Goal: Task Accomplishment & Management: Use online tool/utility

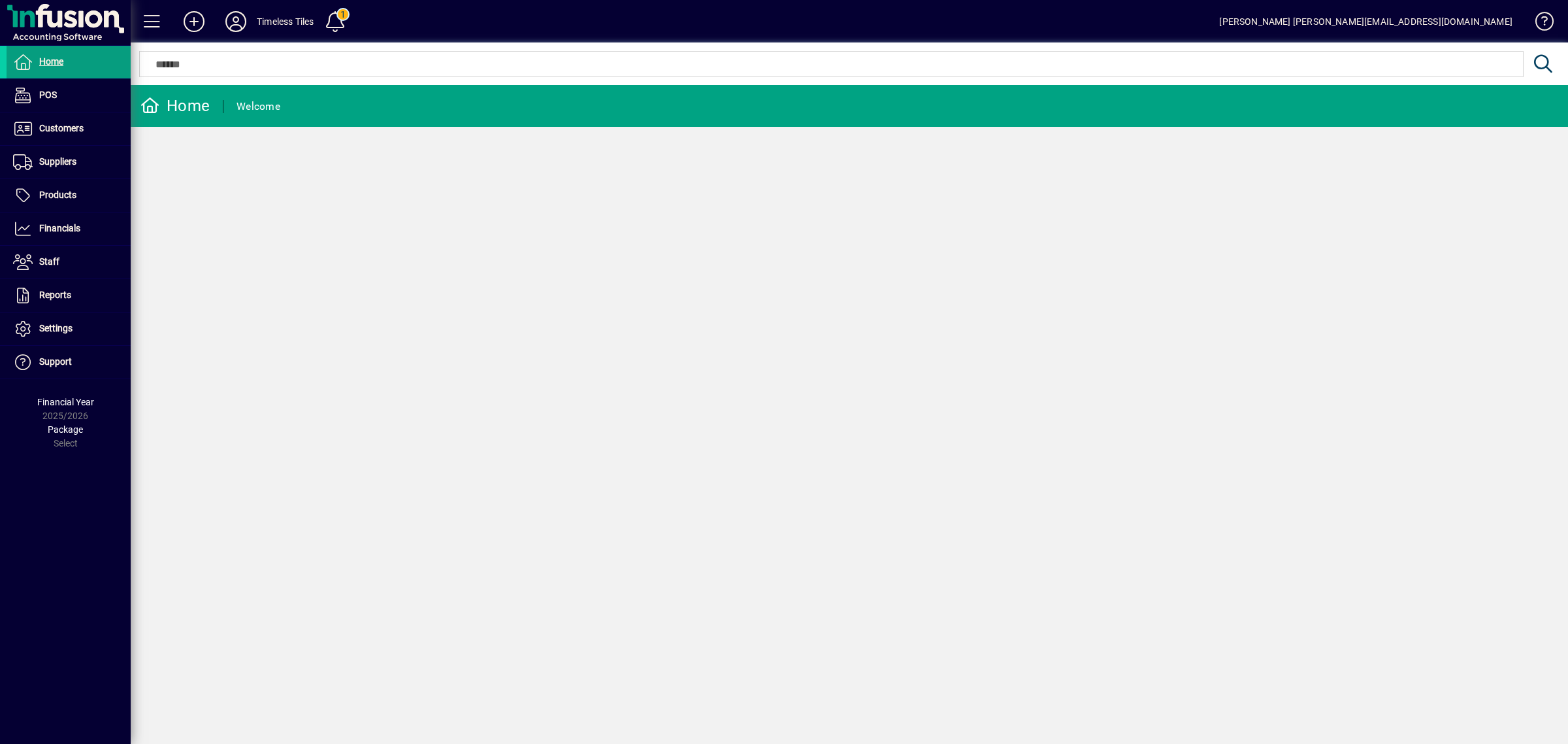
click at [655, 466] on div "Home Welcome" at bounding box center [849, 414] width 1438 height 659
click at [69, 144] on span at bounding box center [68, 128] width 124 height 32
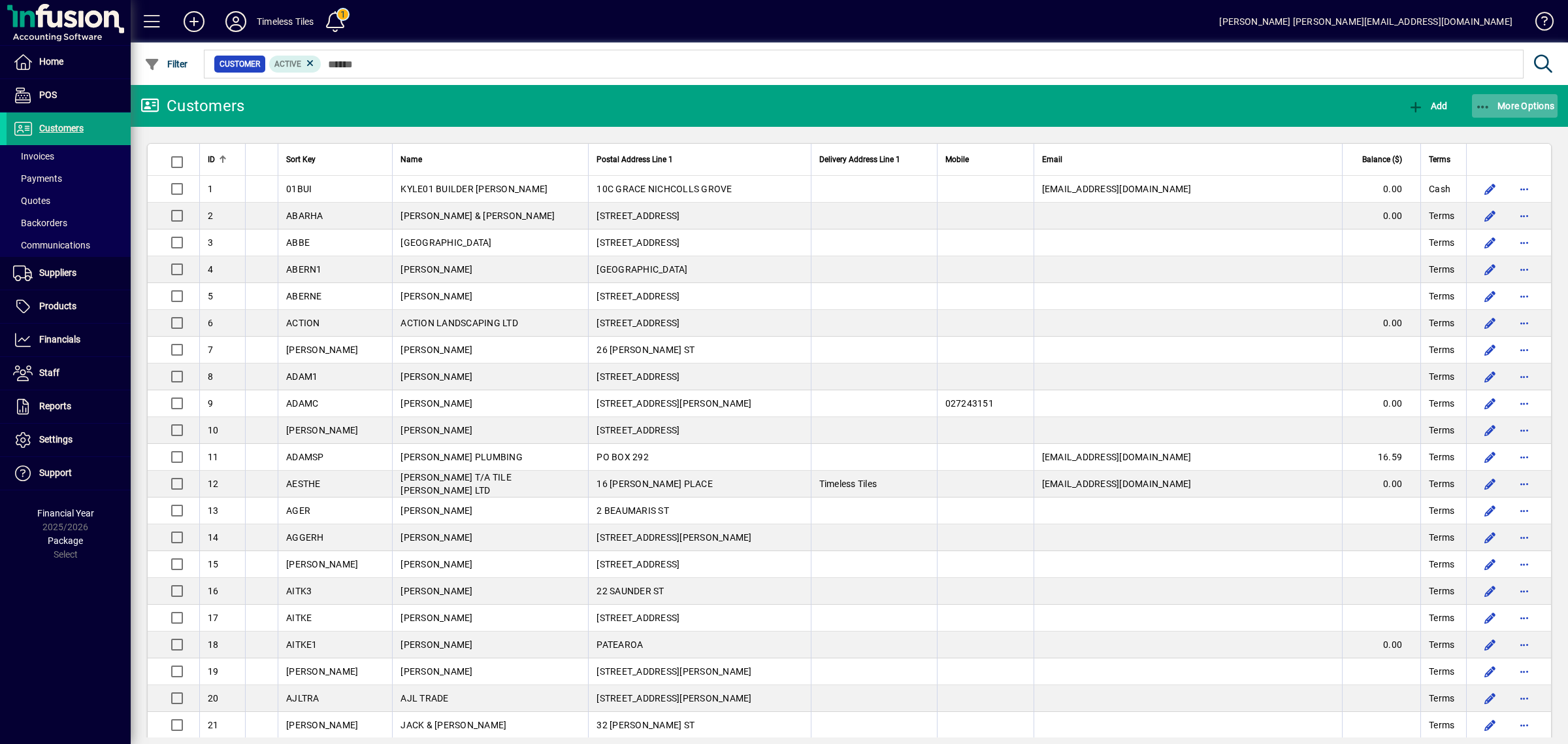
click at [1509, 108] on span "More Options" at bounding box center [1515, 106] width 80 height 10
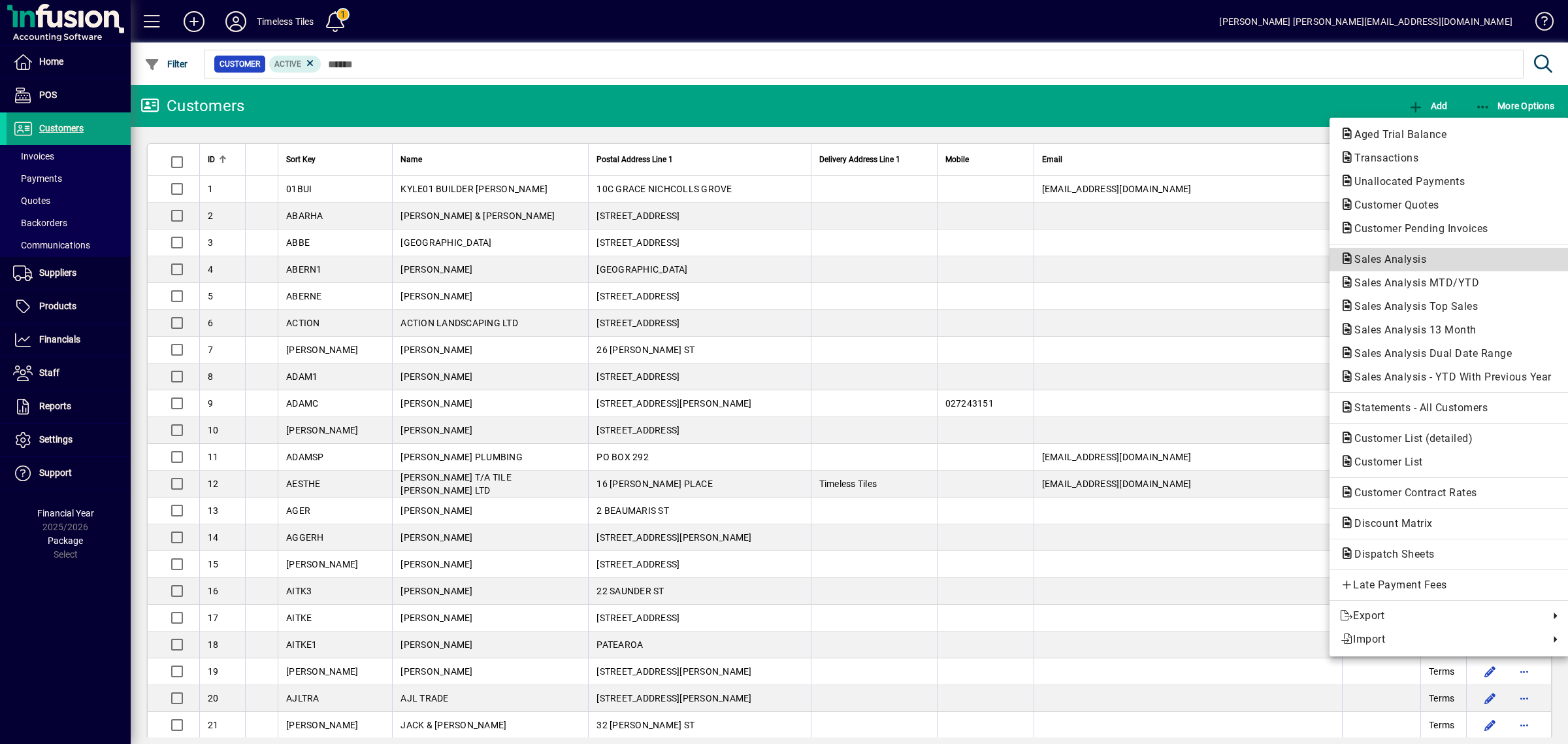
click at [1392, 257] on span "Sales Analysis" at bounding box center [1386, 259] width 93 height 12
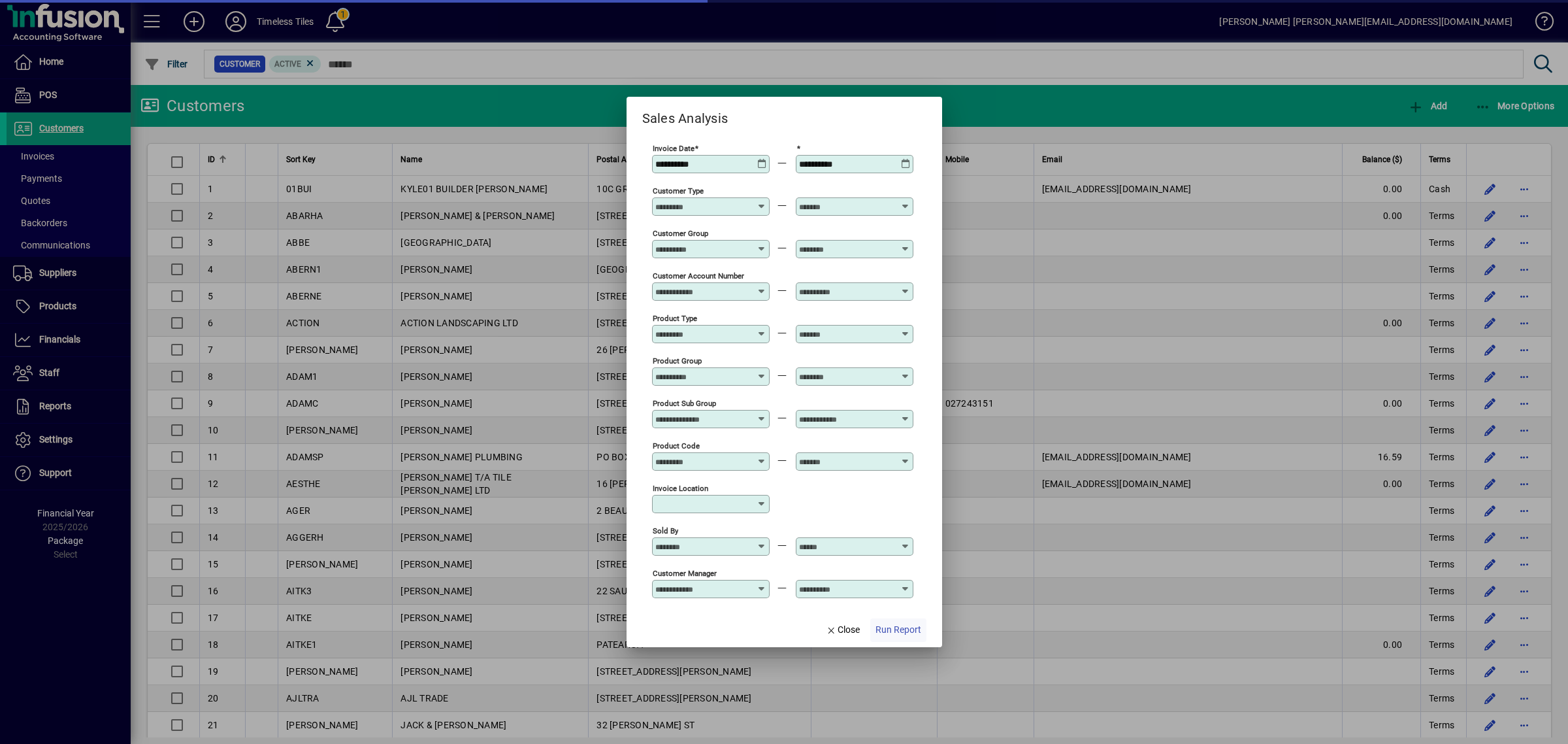
type input "**********"
click at [902, 628] on span "Run Report" at bounding box center [892, 630] width 45 height 14
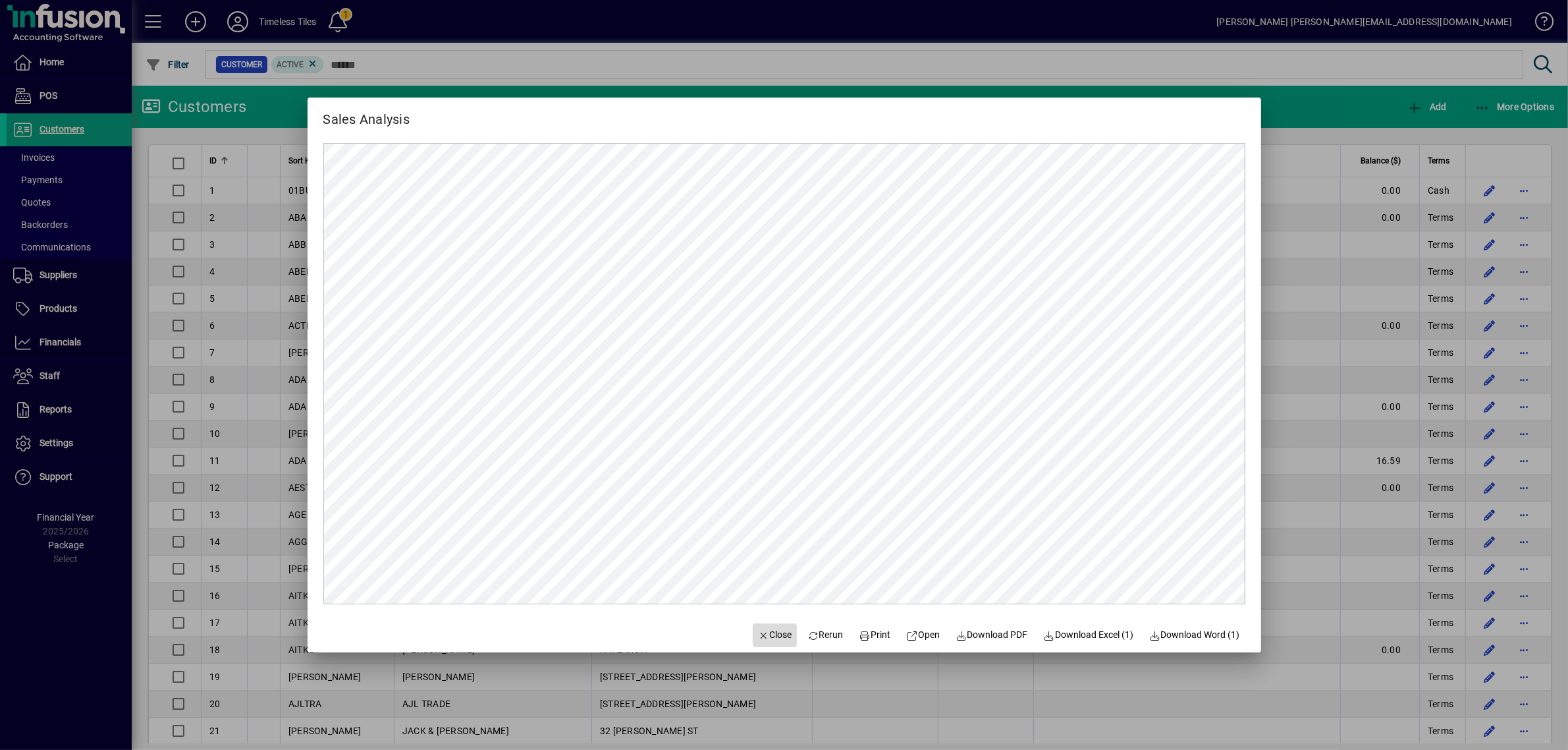
click at [761, 643] on span "button" at bounding box center [775, 635] width 45 height 32
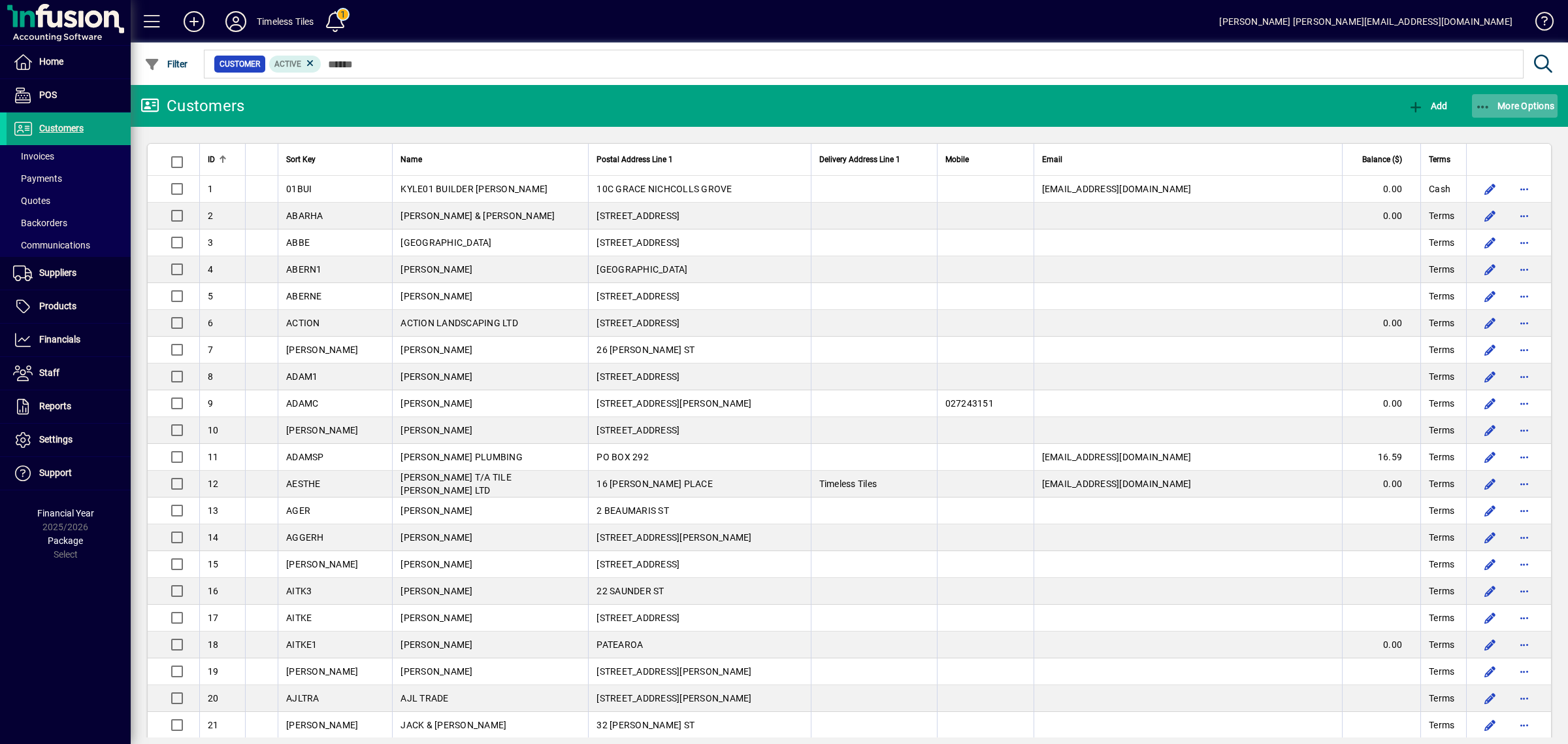
click at [1516, 112] on span "button" at bounding box center [1515, 106] width 86 height 32
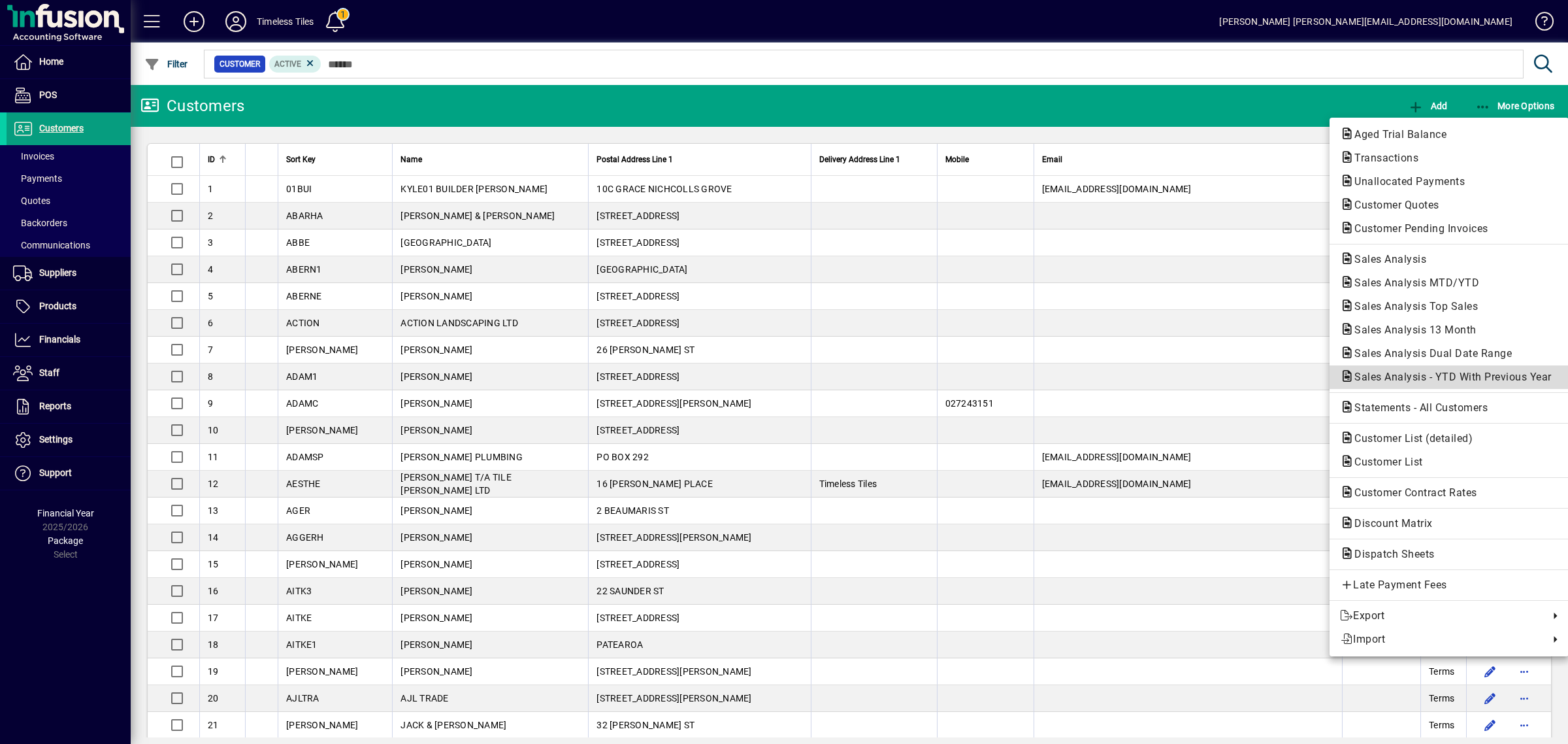
click at [1411, 376] on span "Sales Analysis - YTD With Previous Year" at bounding box center [1449, 377] width 218 height 12
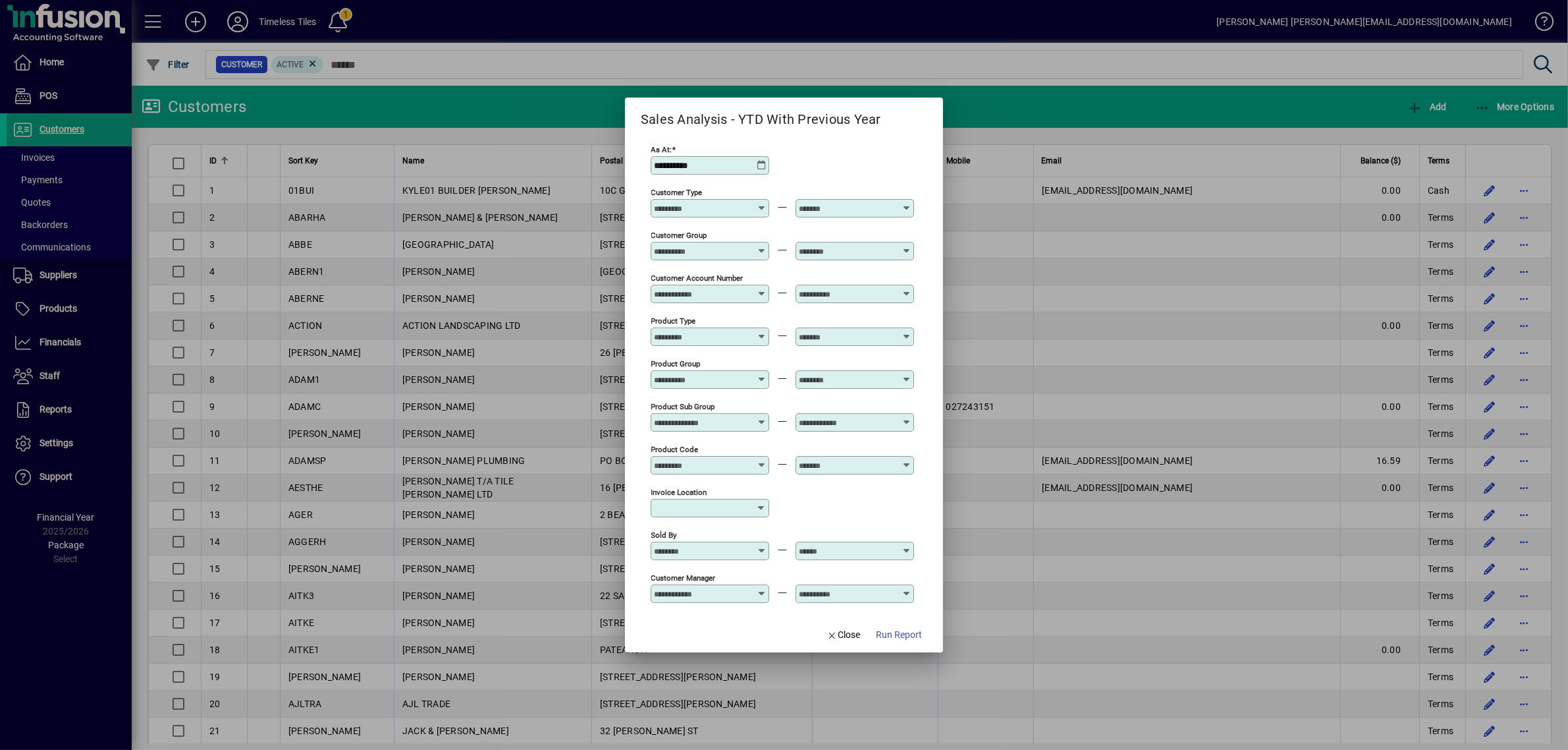
type input "**********"
click at [899, 631] on span "Run Report" at bounding box center [899, 635] width 46 height 14
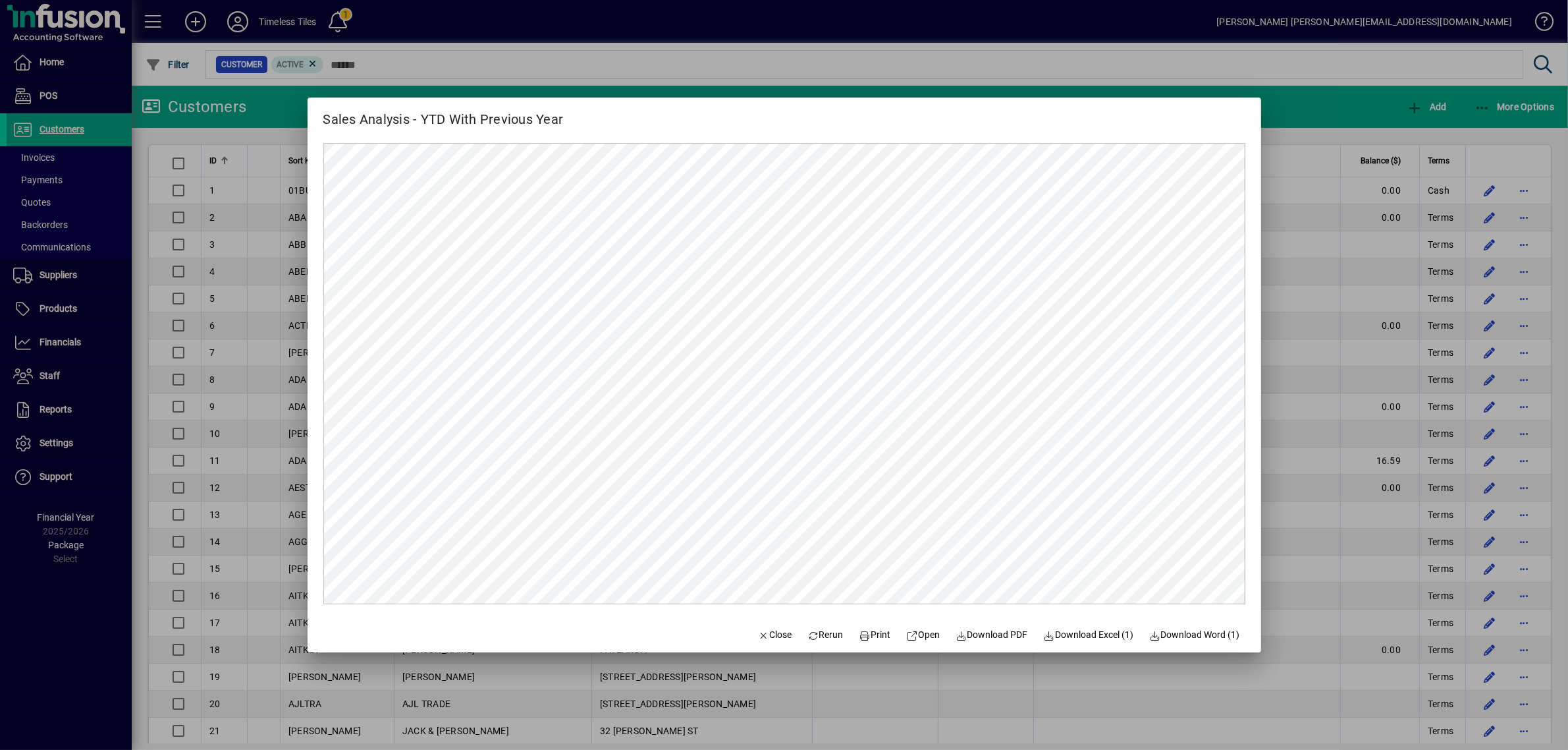
drag, startPoint x: 1250, startPoint y: 231, endPoint x: 1247, endPoint y: 248, distance: 17.3
click at [1247, 248] on mat-dialog-content at bounding box center [784, 374] width 954 height 488
drag, startPoint x: 753, startPoint y: 637, endPoint x: 772, endPoint y: 633, distance: 19.4
click at [758, 637] on span "Close" at bounding box center [775, 635] width 34 height 14
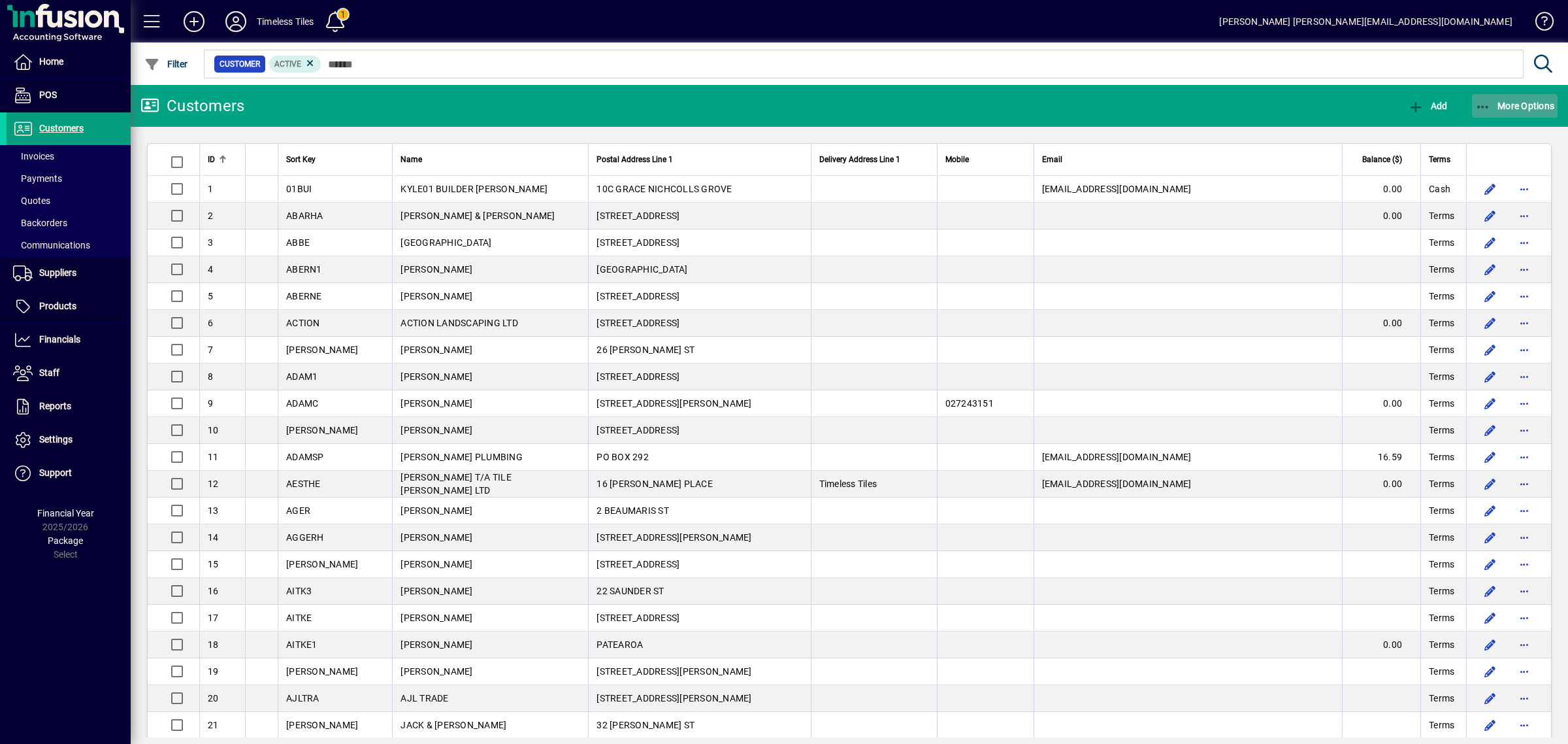
click at [1505, 110] on span "More Options" at bounding box center [1515, 106] width 80 height 10
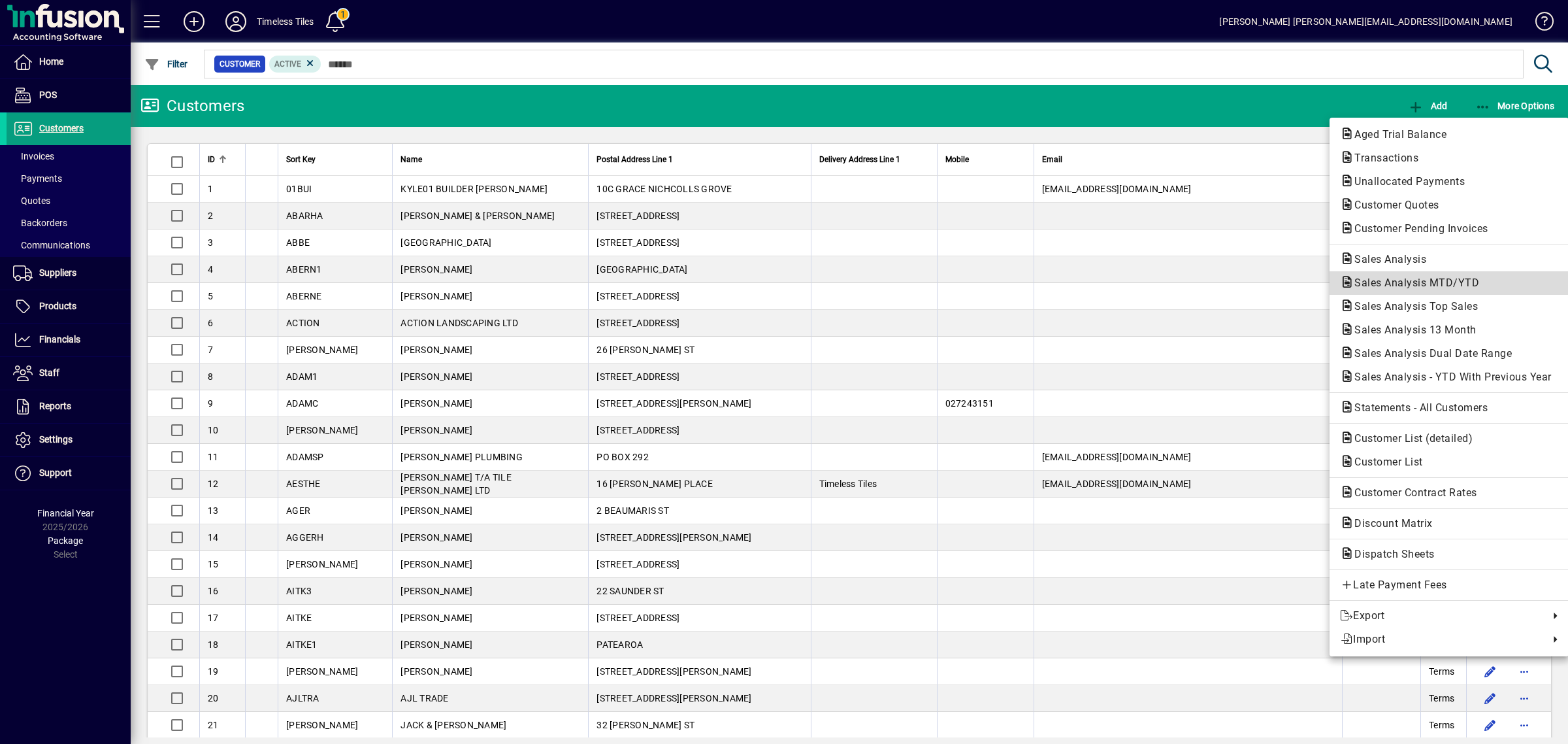
click at [1386, 290] on span "Sales Analysis MTD/YTD" at bounding box center [1449, 282] width 218 height 15
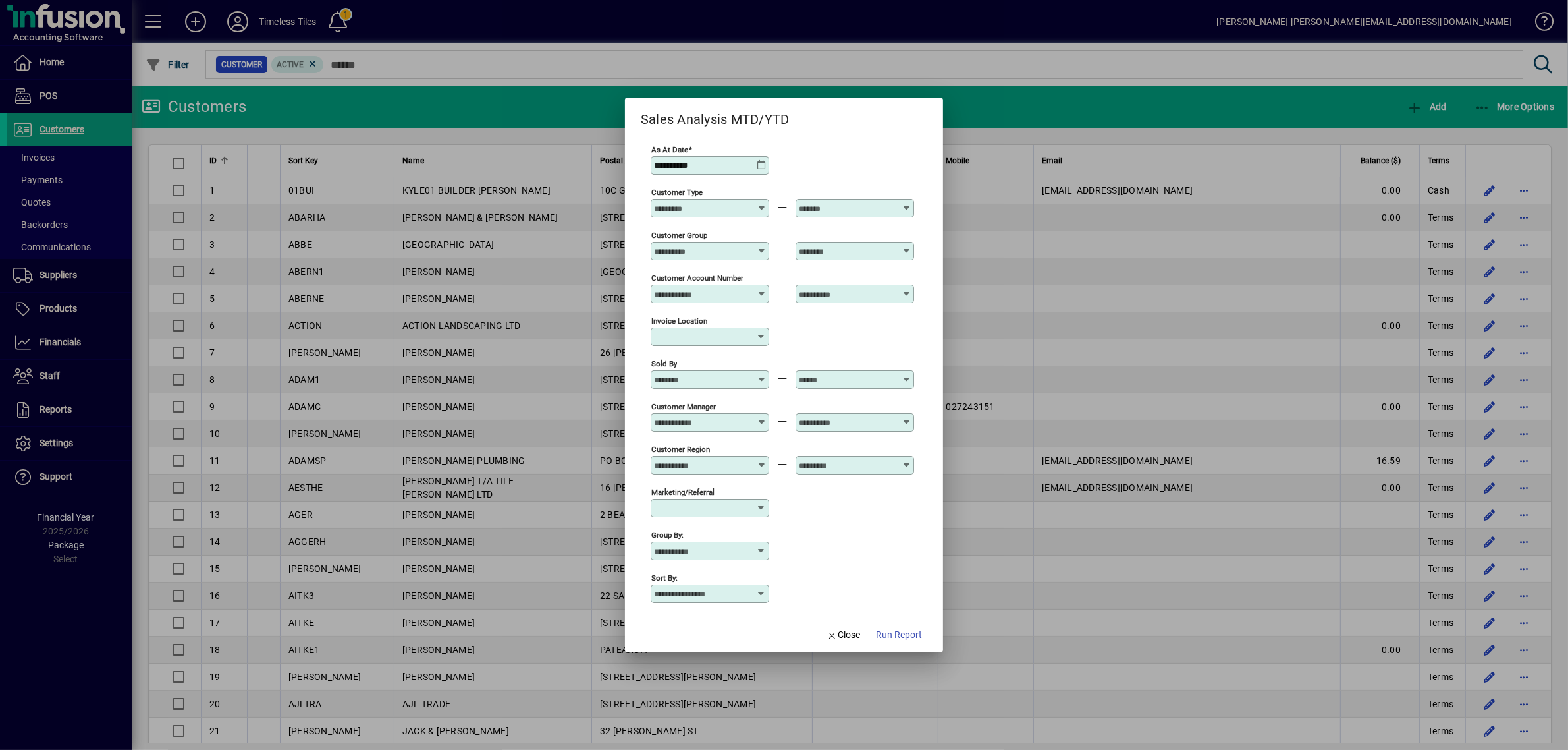
drag, startPoint x: 899, startPoint y: 630, endPoint x: 917, endPoint y: 612, distance: 25.5
click at [911, 618] on mat-dialog-actions "Close Run Report" at bounding box center [874, 635] width 138 height 35
click at [897, 639] on span "Run Report" at bounding box center [899, 635] width 46 height 14
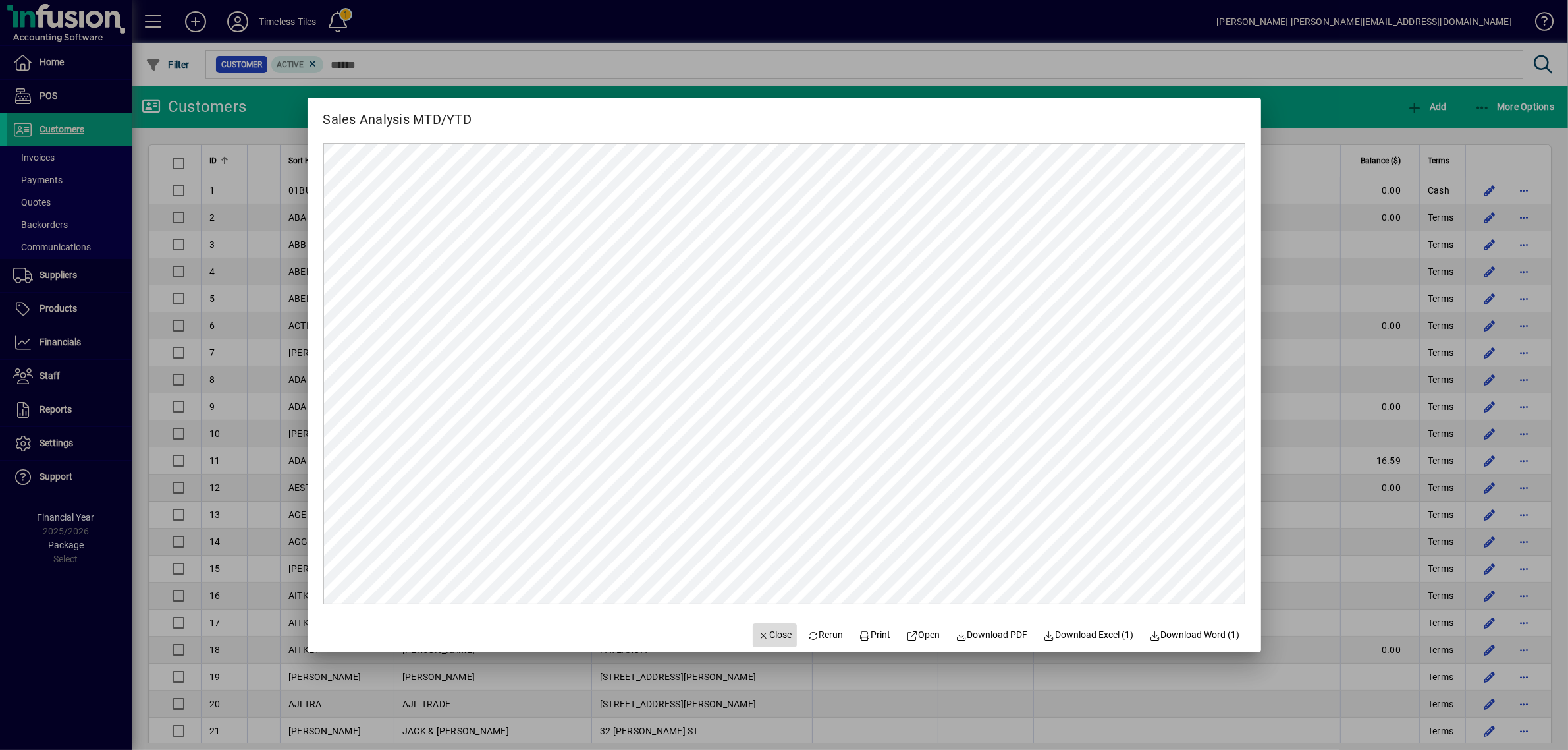
click at [781, 630] on span "button" at bounding box center [775, 635] width 45 height 32
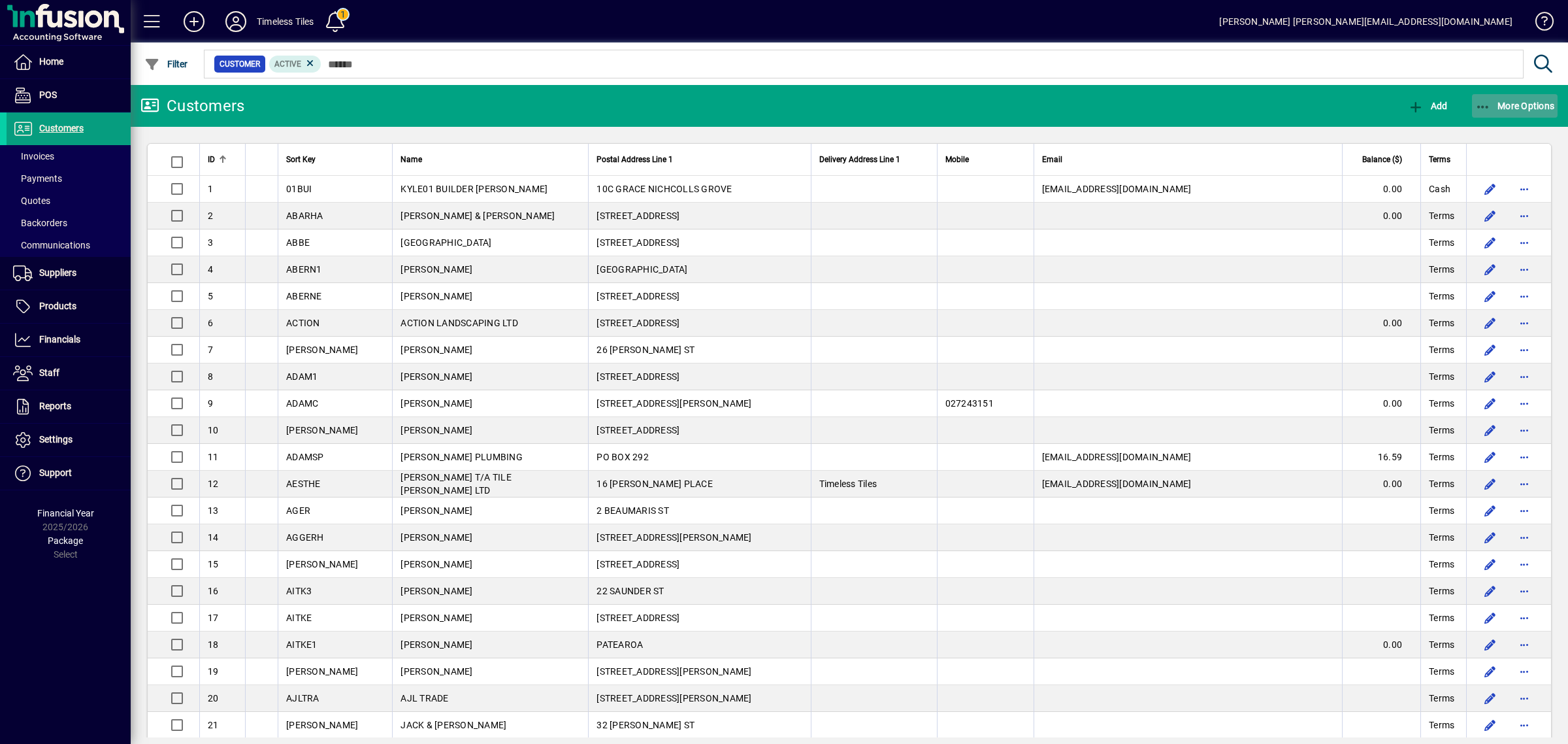
click at [1501, 108] on span "More Options" at bounding box center [1515, 106] width 80 height 10
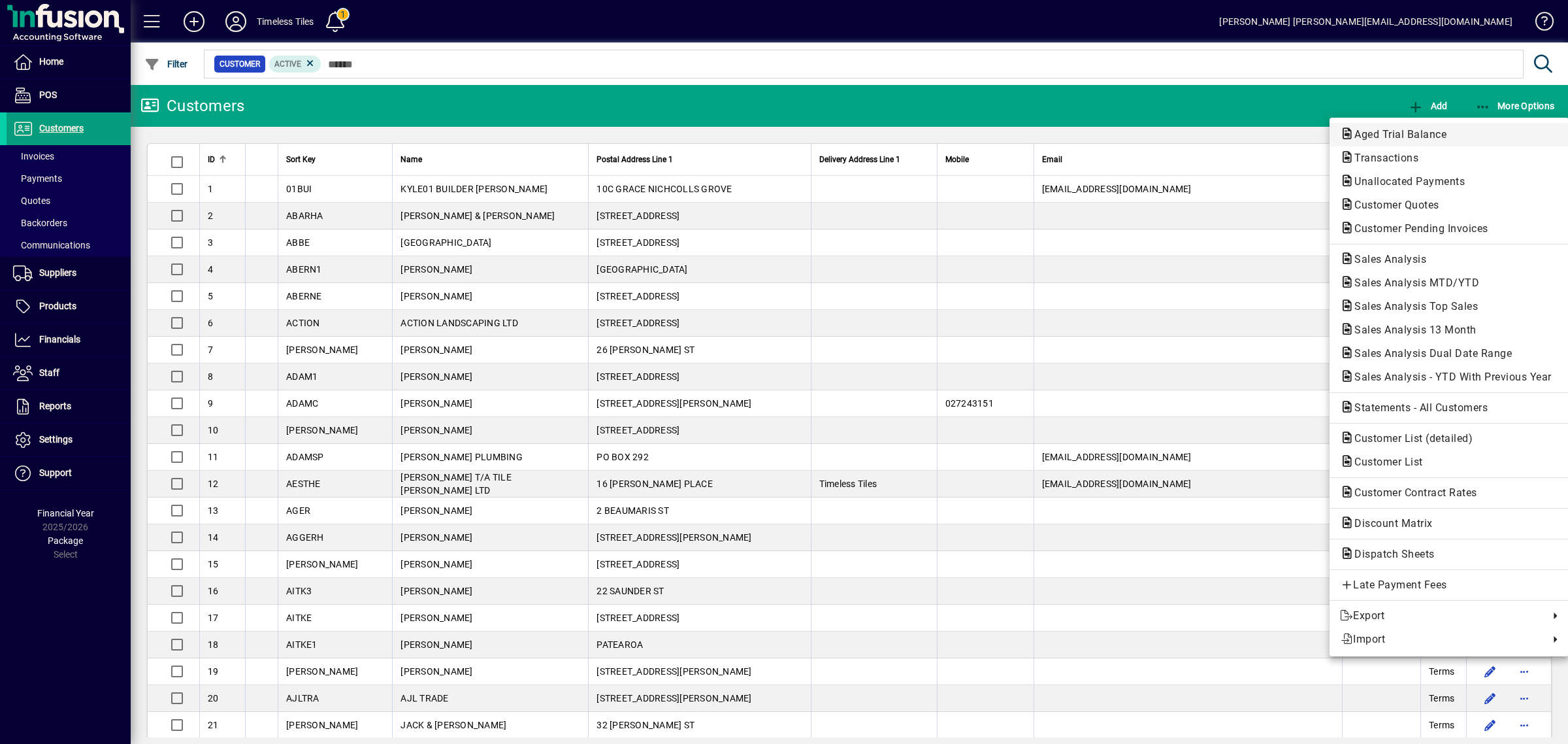
click at [1397, 132] on span "Aged Trial Balance" at bounding box center [1397, 134] width 113 height 12
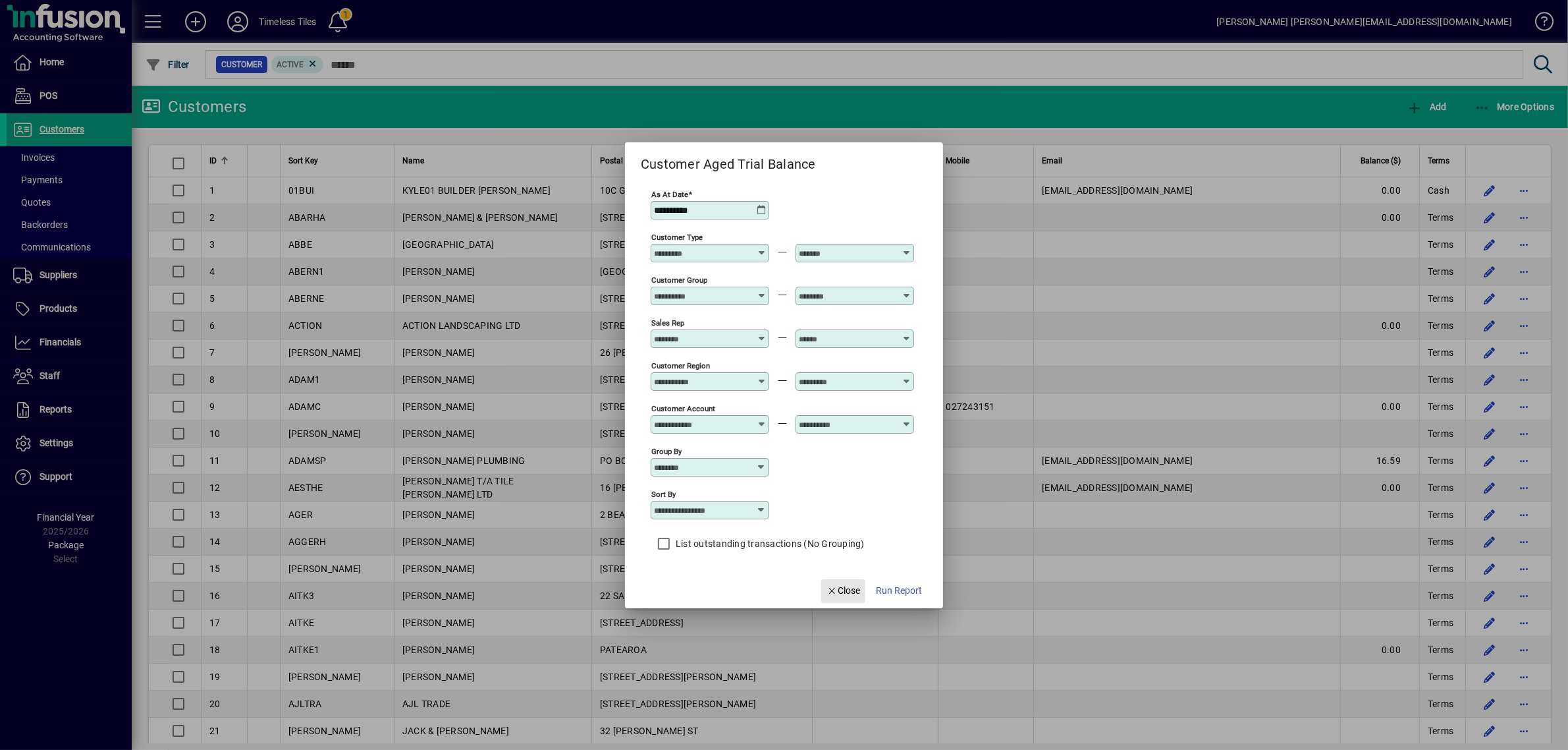
drag, startPoint x: 856, startPoint y: 599, endPoint x: 1393, endPoint y: 100, distance: 733.1
click at [857, 593] on span "Close" at bounding box center [843, 590] width 34 height 14
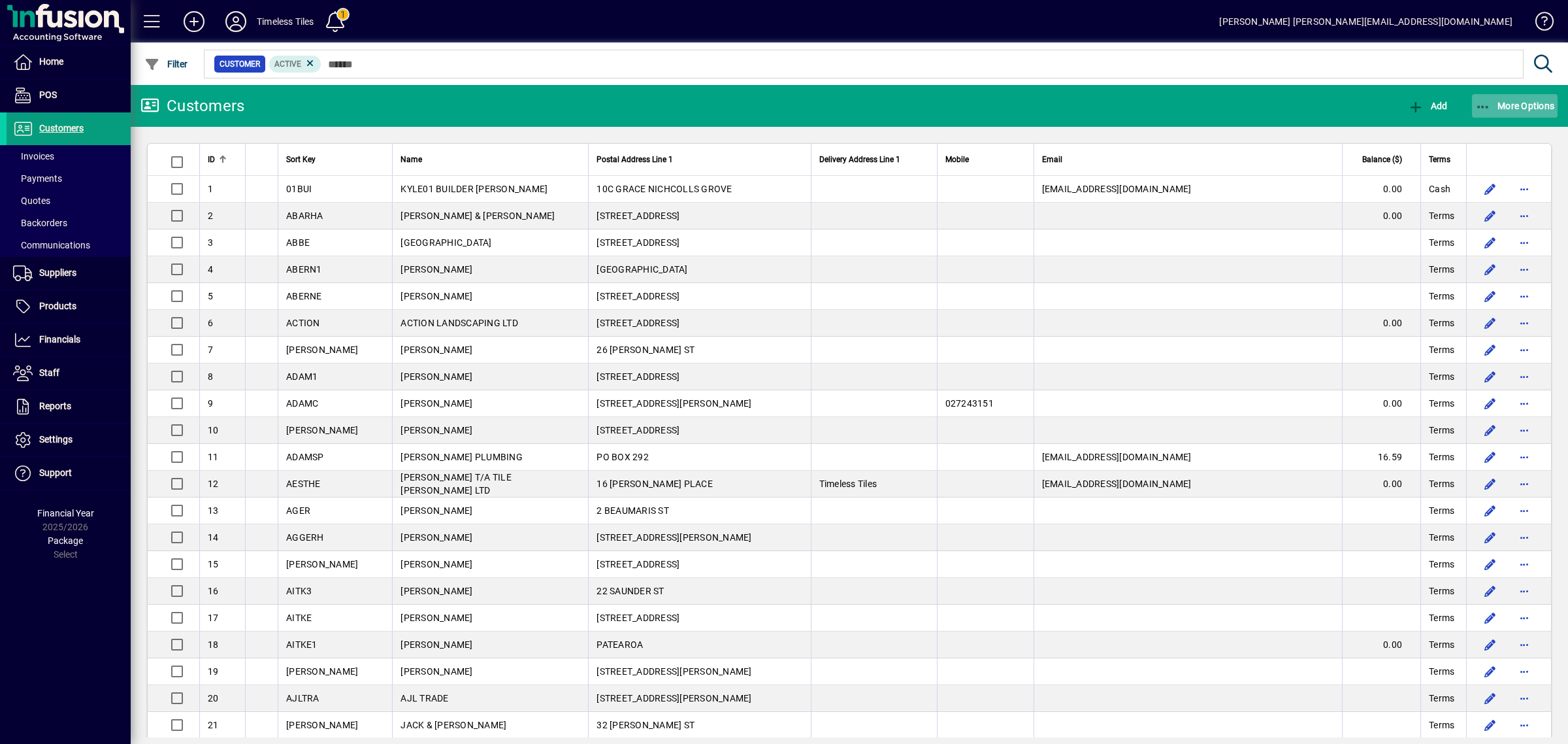
click at [1513, 101] on span "More Options" at bounding box center [1515, 106] width 80 height 10
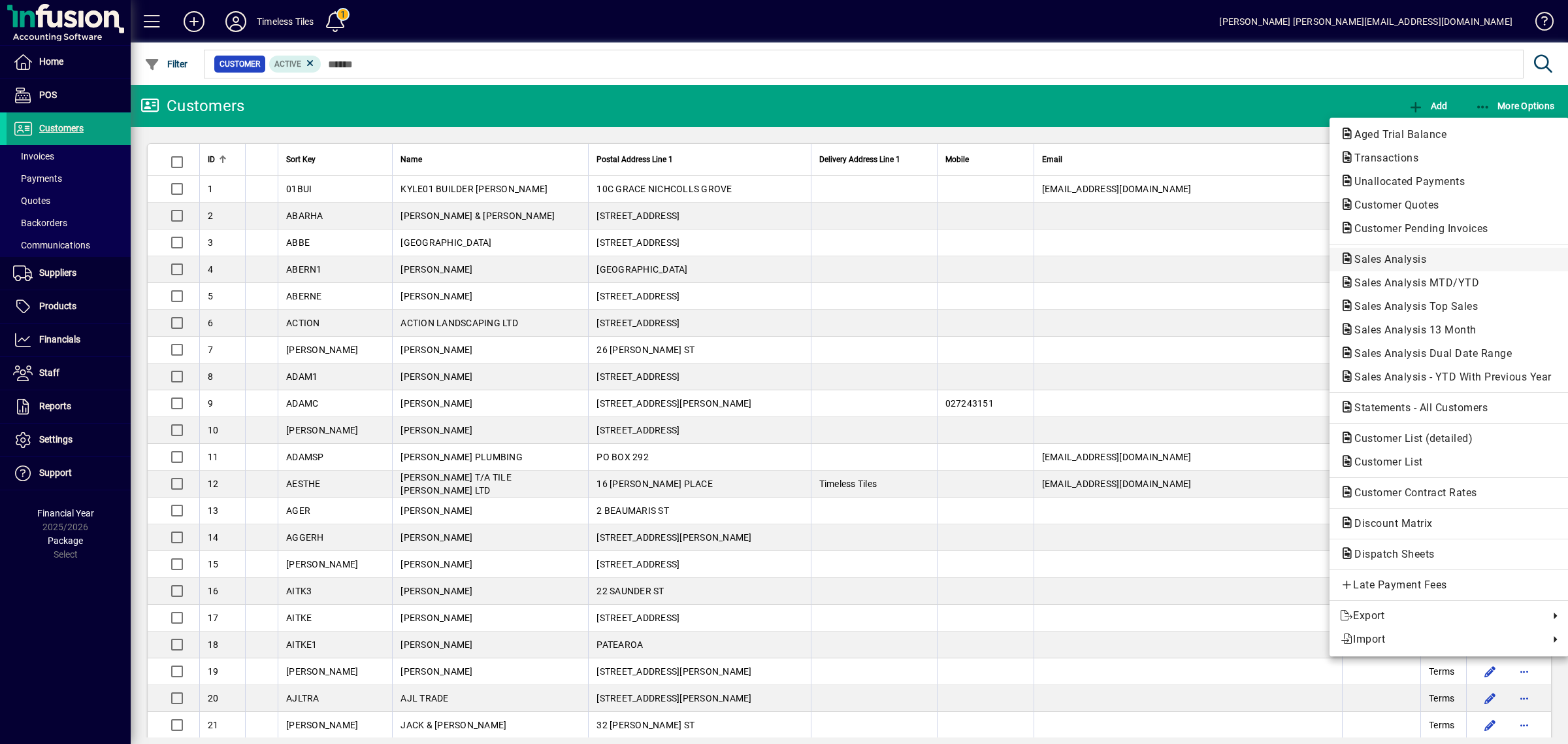
click at [1391, 254] on span "Sales Analysis" at bounding box center [1386, 259] width 93 height 12
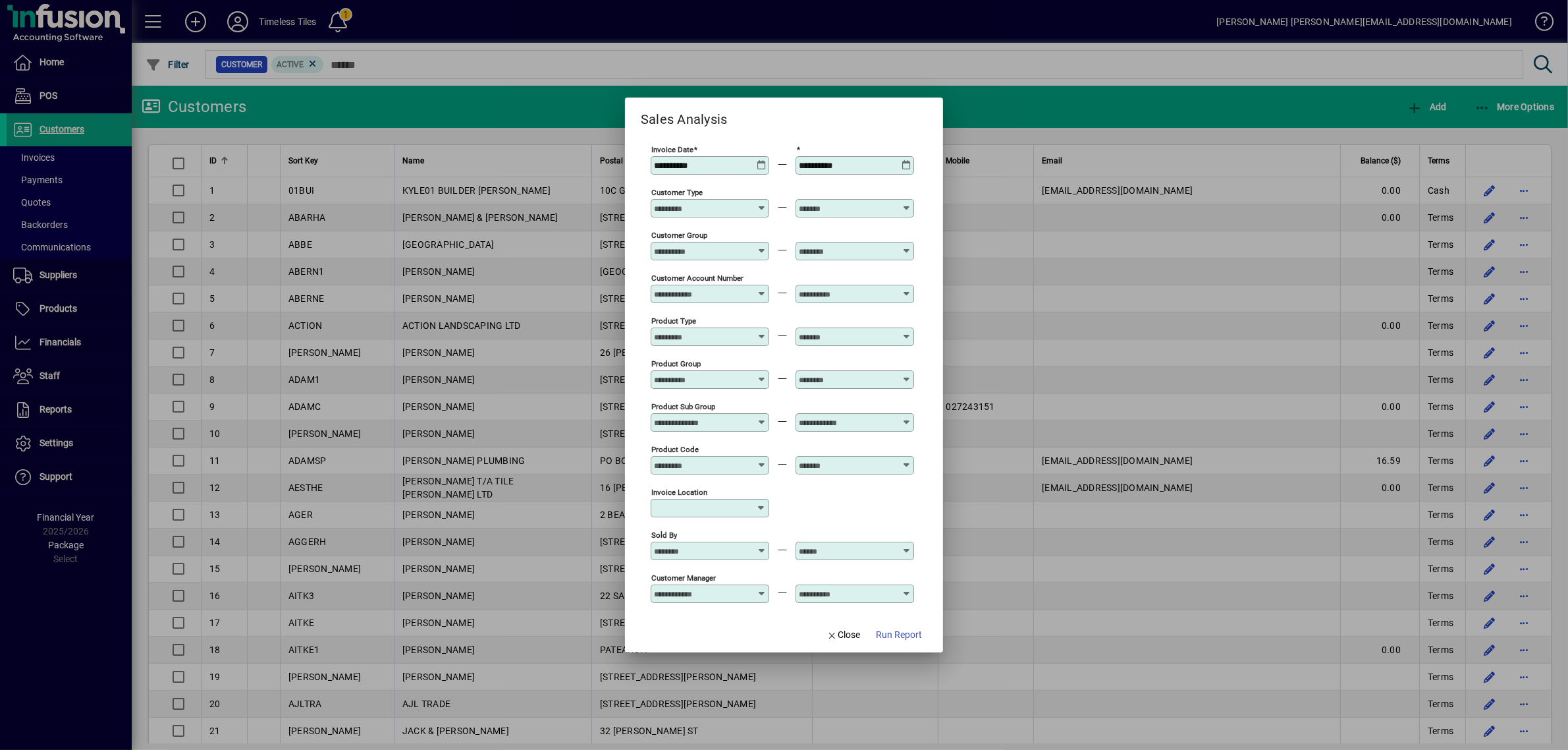
type input "**********"
click at [877, 170] on input "**********" at bounding box center [847, 166] width 96 height 10
type input "**********"
click at [903, 648] on span "button" at bounding box center [899, 635] width 57 height 32
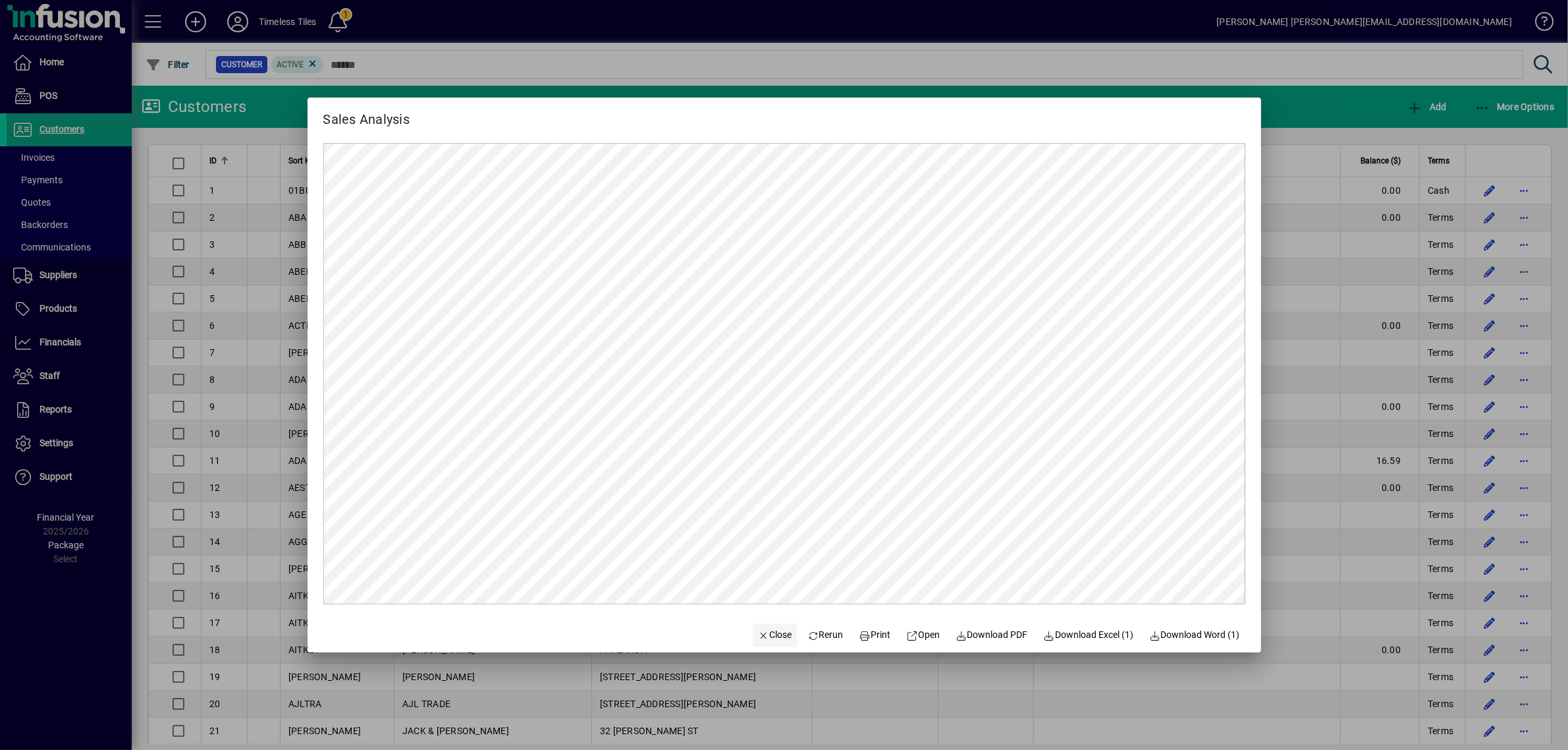
click at [767, 633] on span "Close" at bounding box center [775, 635] width 34 height 14
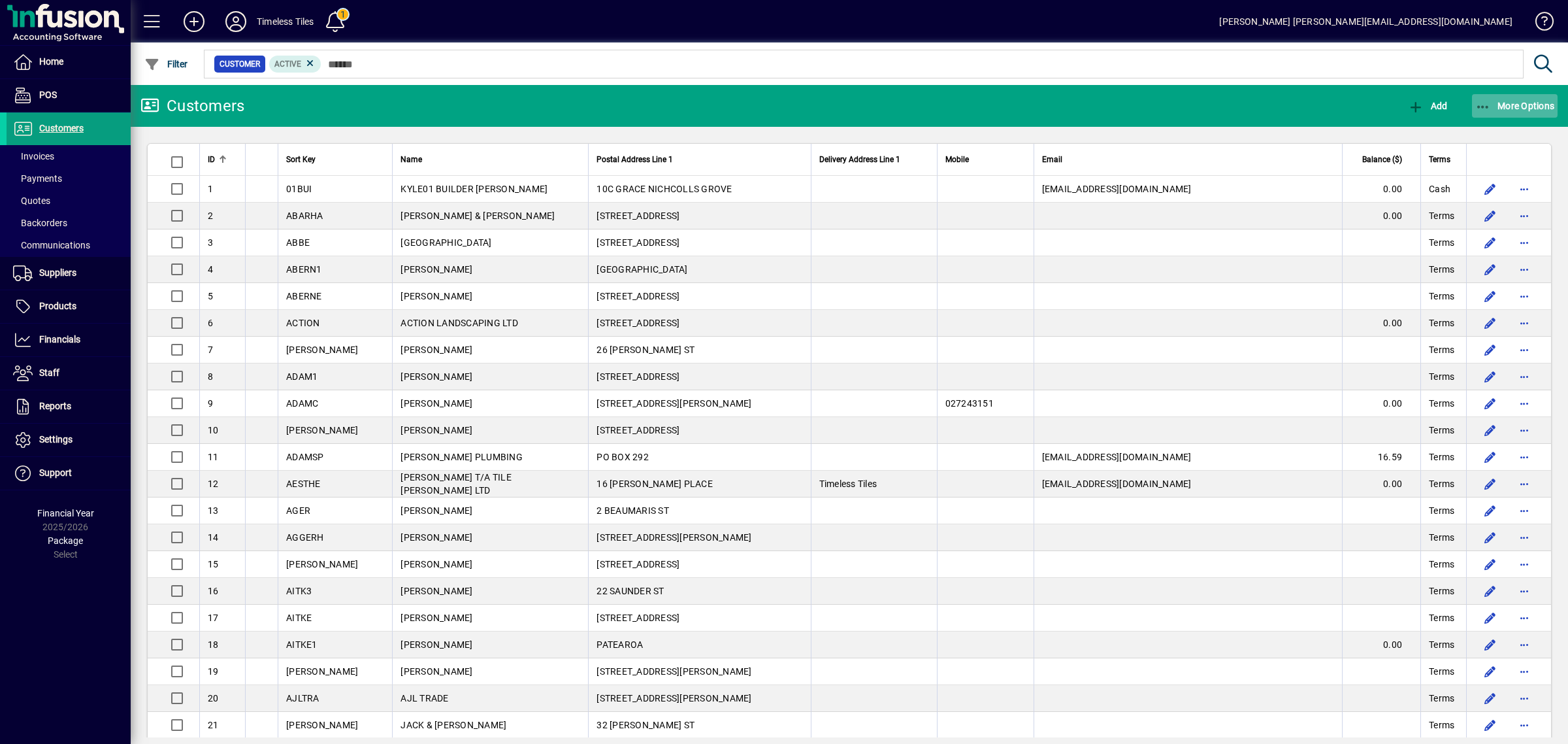
click at [1490, 108] on icon "button" at bounding box center [1484, 107] width 16 height 13
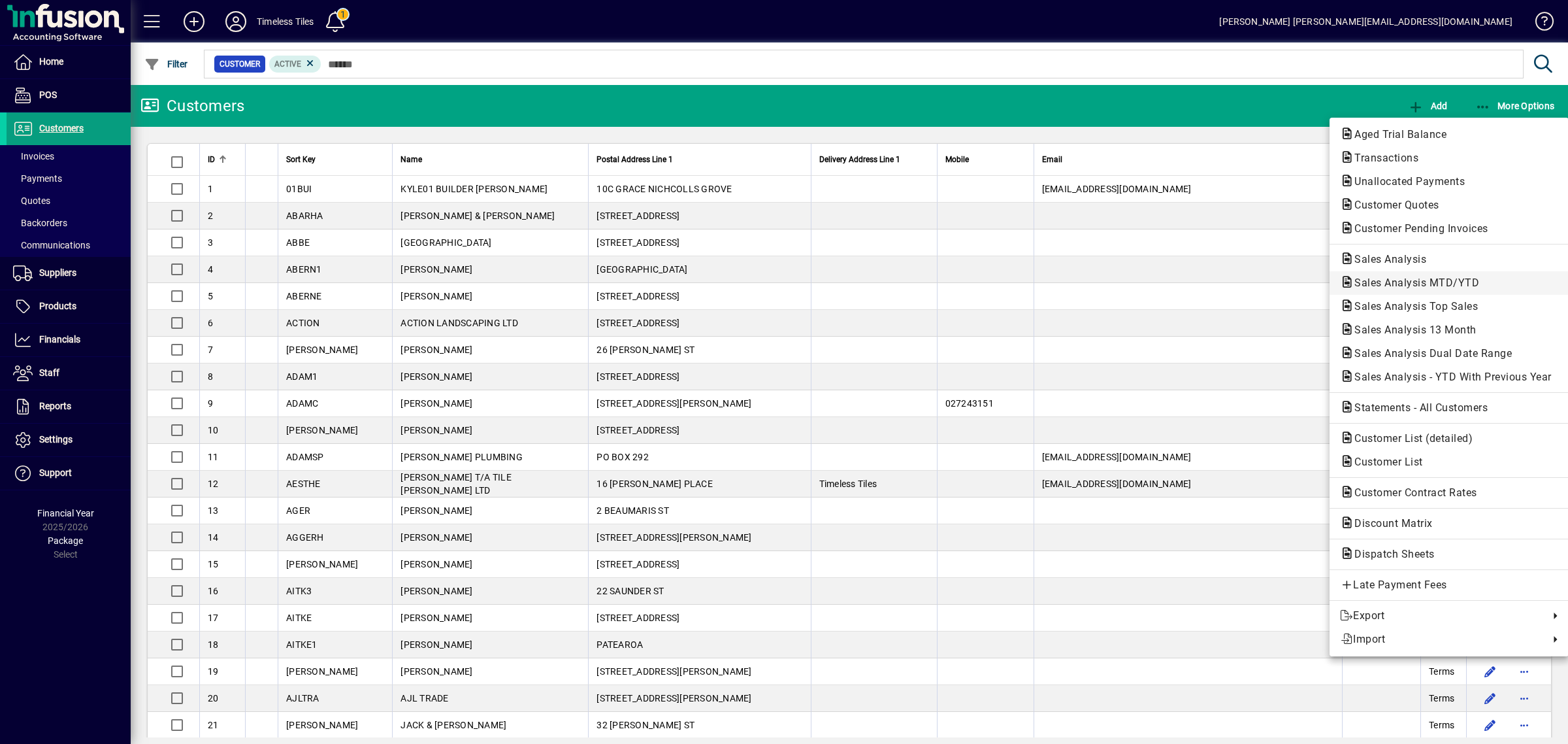
click at [1396, 276] on span "Sales Analysis MTD/YTD" at bounding box center [1413, 282] width 146 height 12
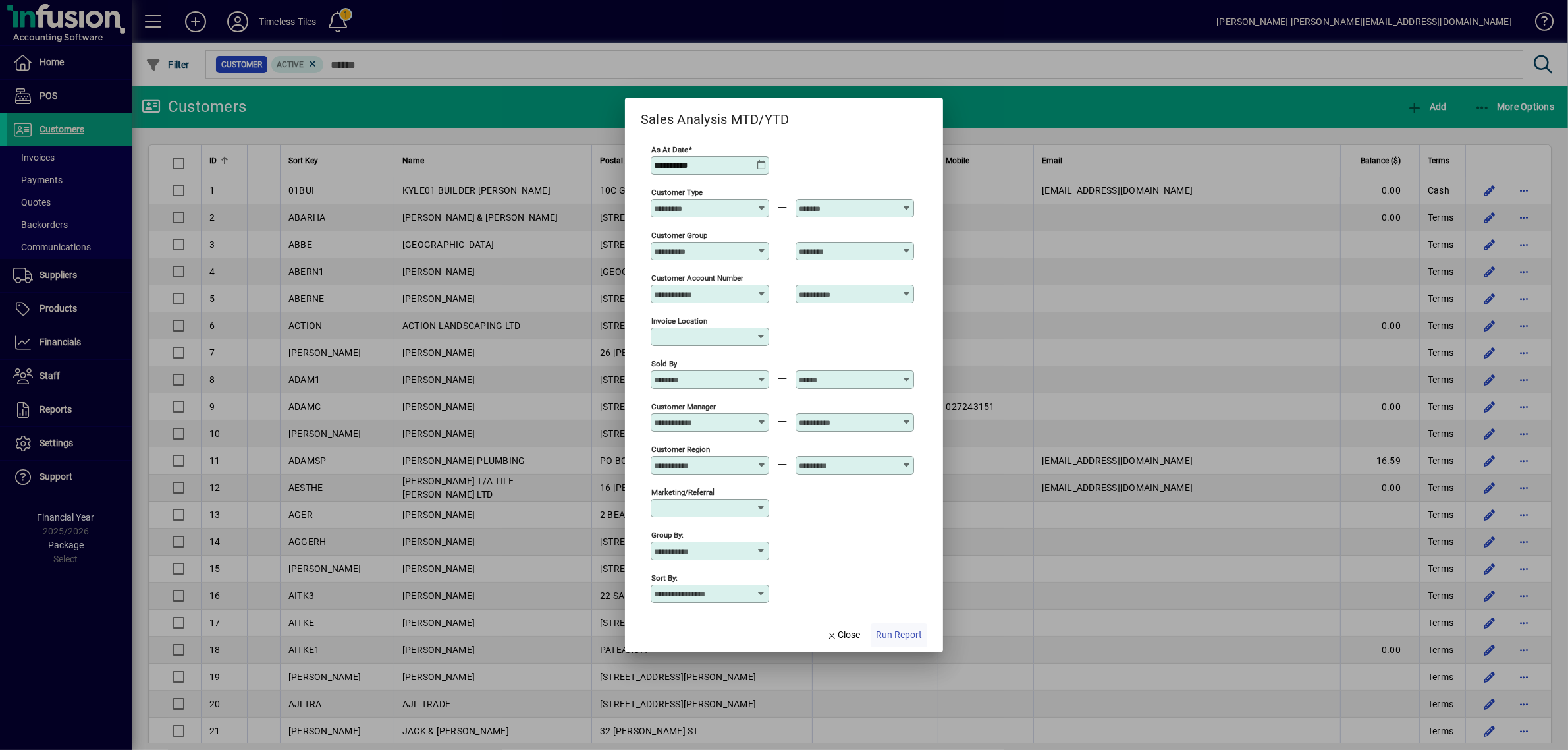
type input "**********"
click at [907, 630] on span "Run Report" at bounding box center [899, 635] width 46 height 14
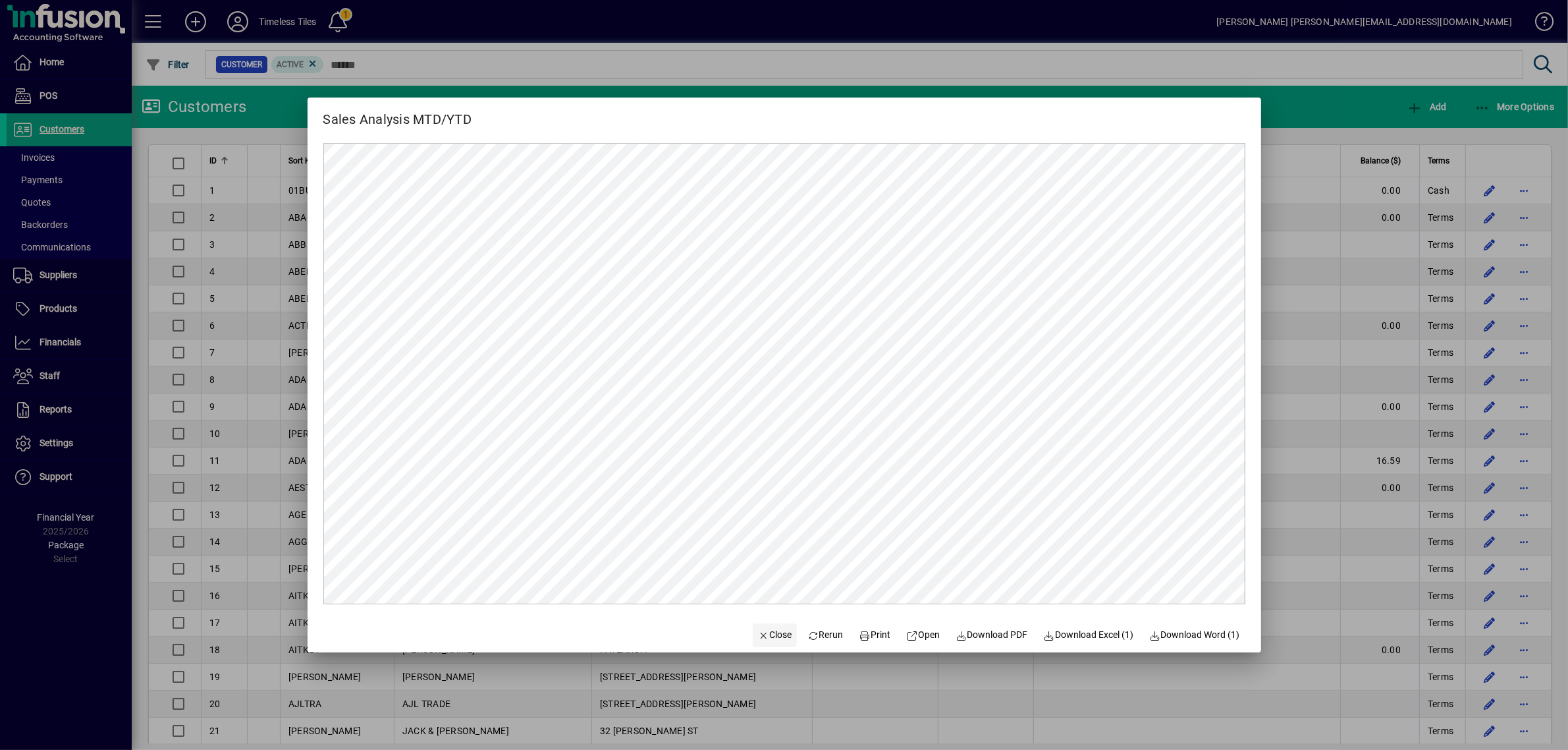
click at [763, 633] on span "Close" at bounding box center [775, 635] width 34 height 14
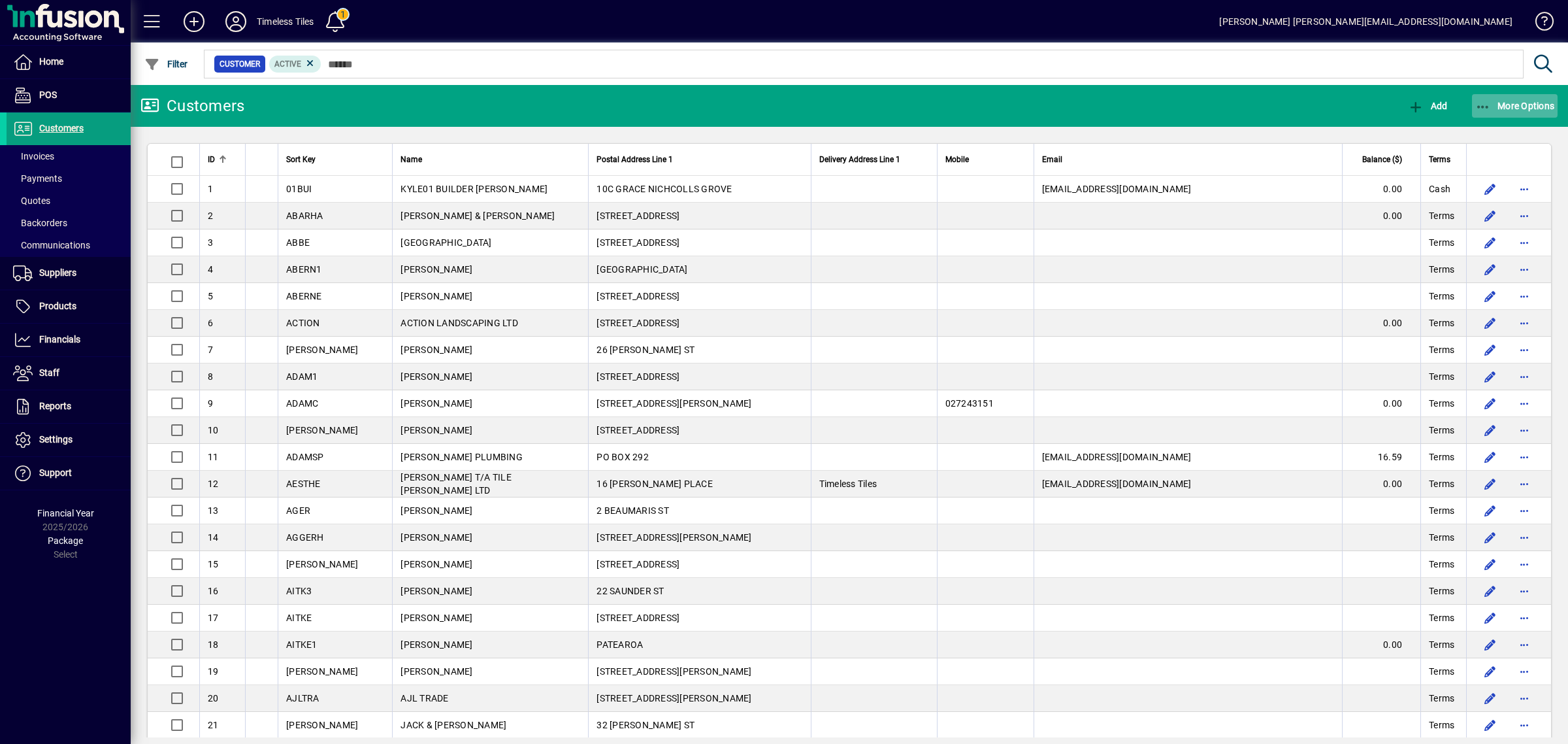
click at [1525, 100] on span "More Options" at bounding box center [1515, 106] width 80 height 10
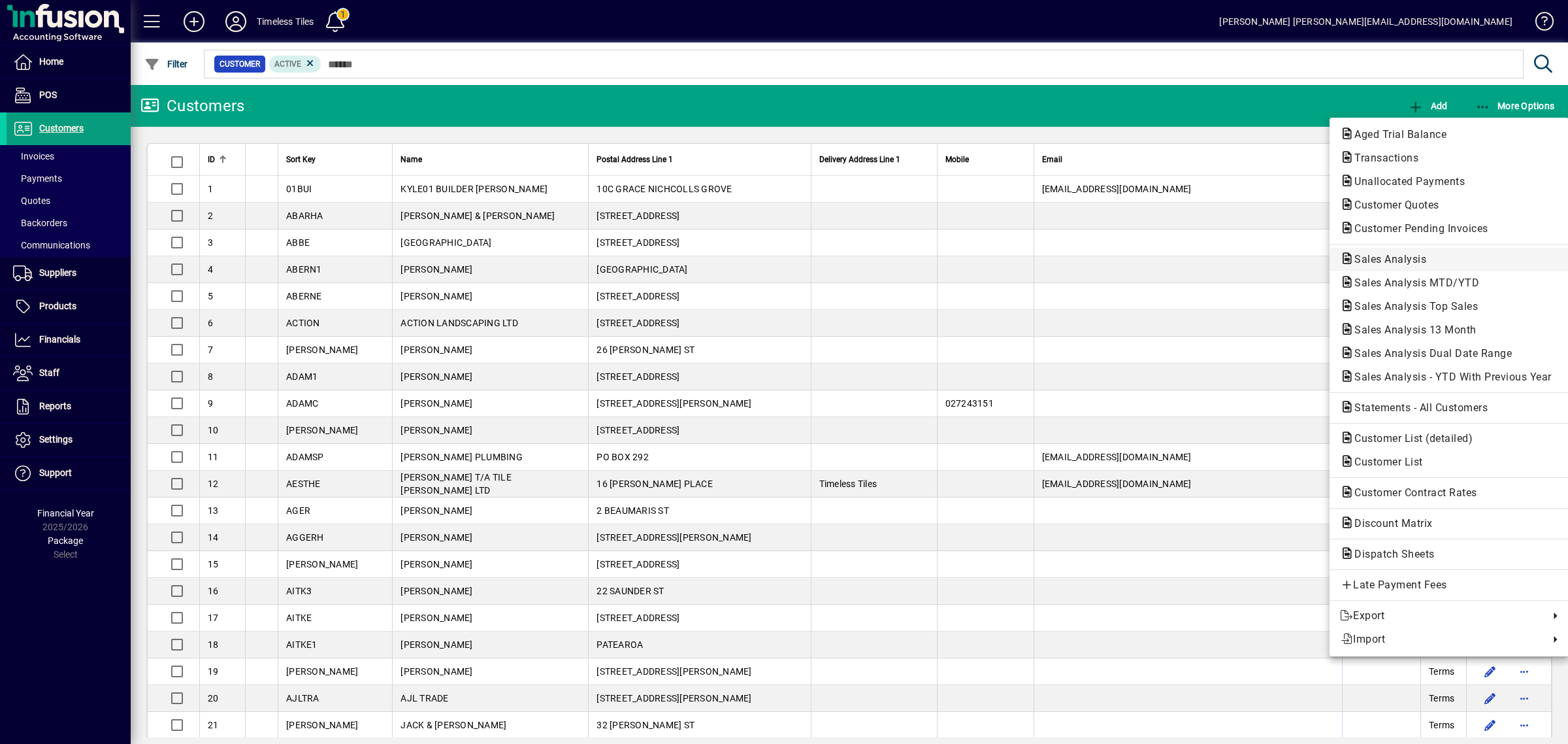
click at [1389, 259] on span "Sales Analysis" at bounding box center [1386, 259] width 93 height 12
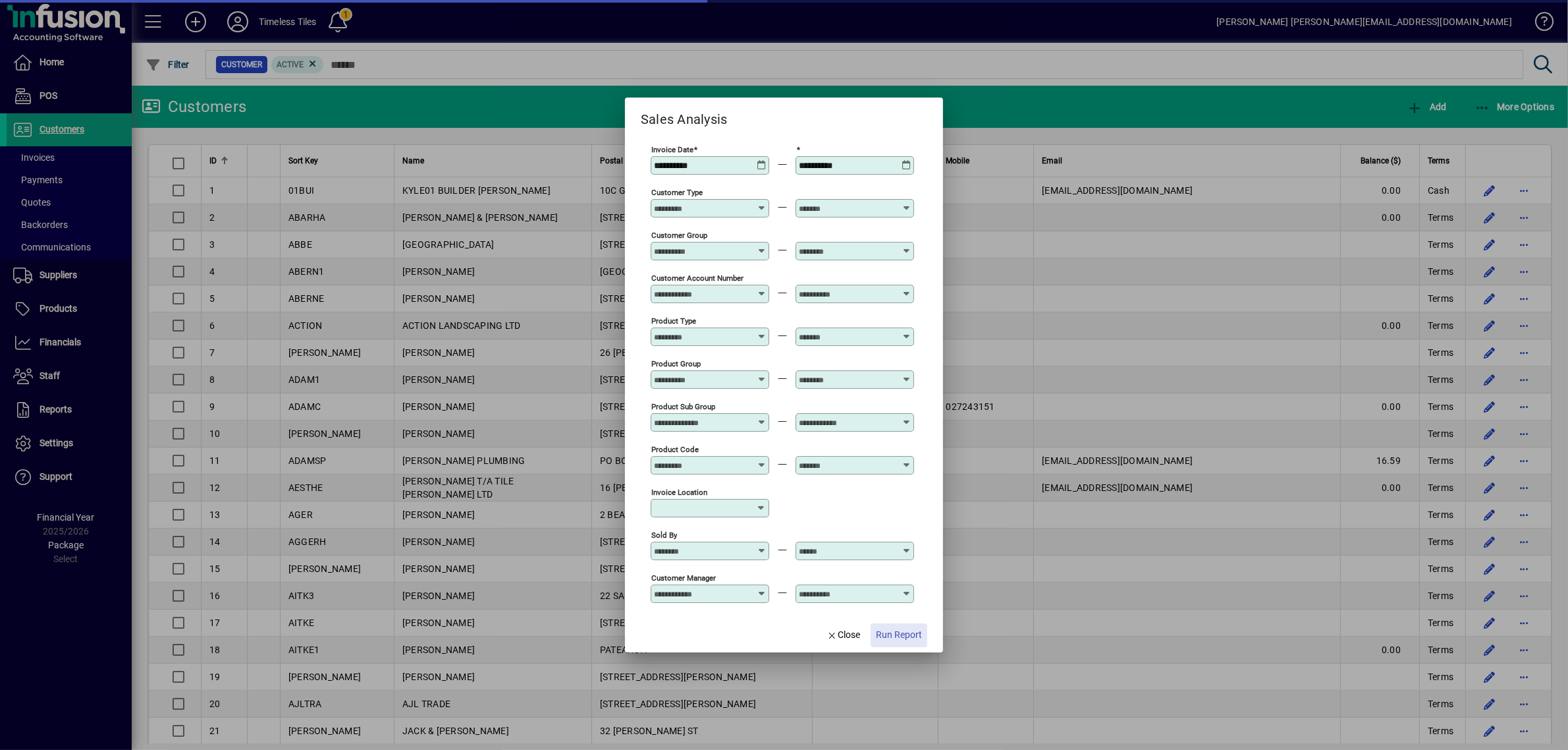
click at [898, 638] on span "Run Report" at bounding box center [899, 635] width 46 height 14
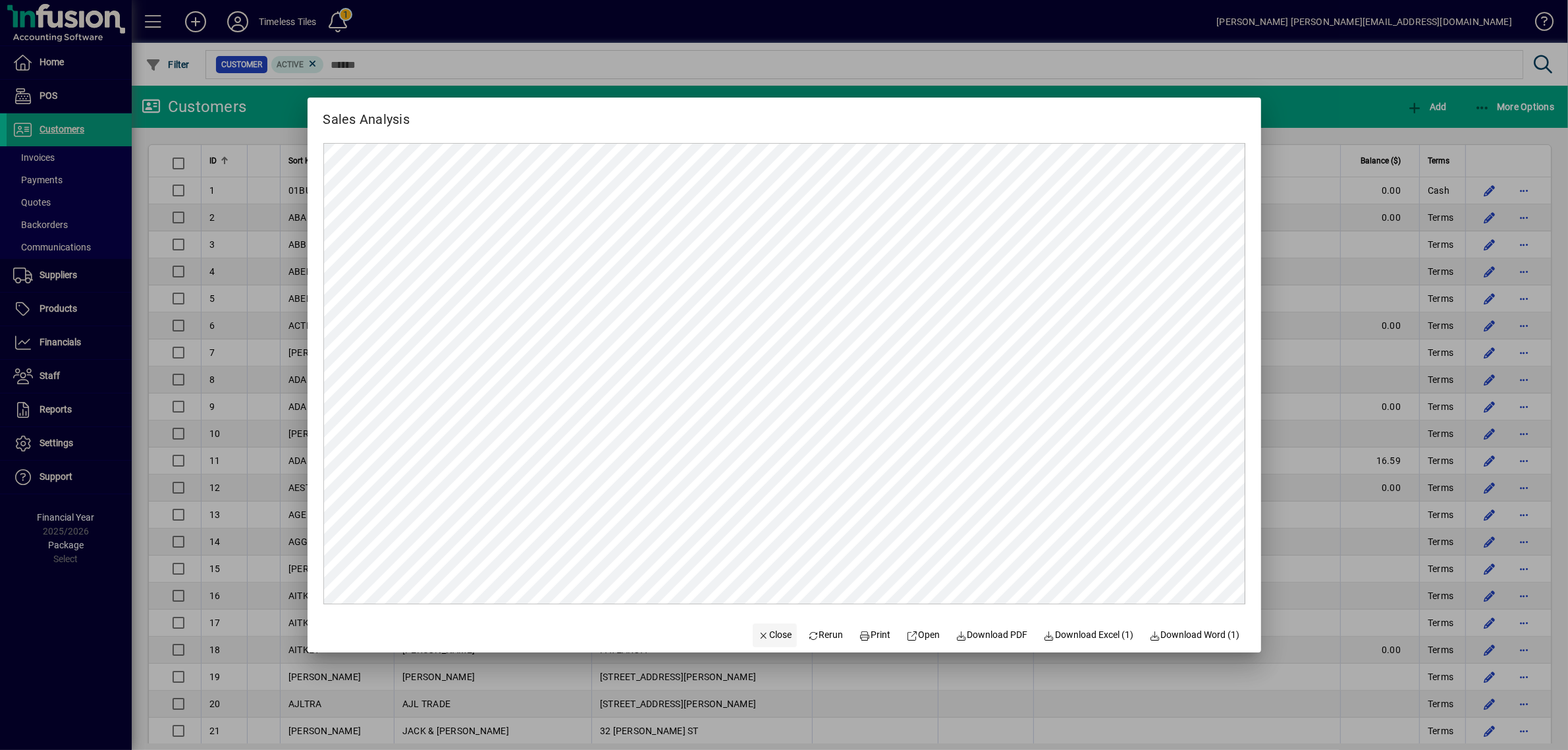
click at [772, 630] on span "Close" at bounding box center [775, 635] width 34 height 14
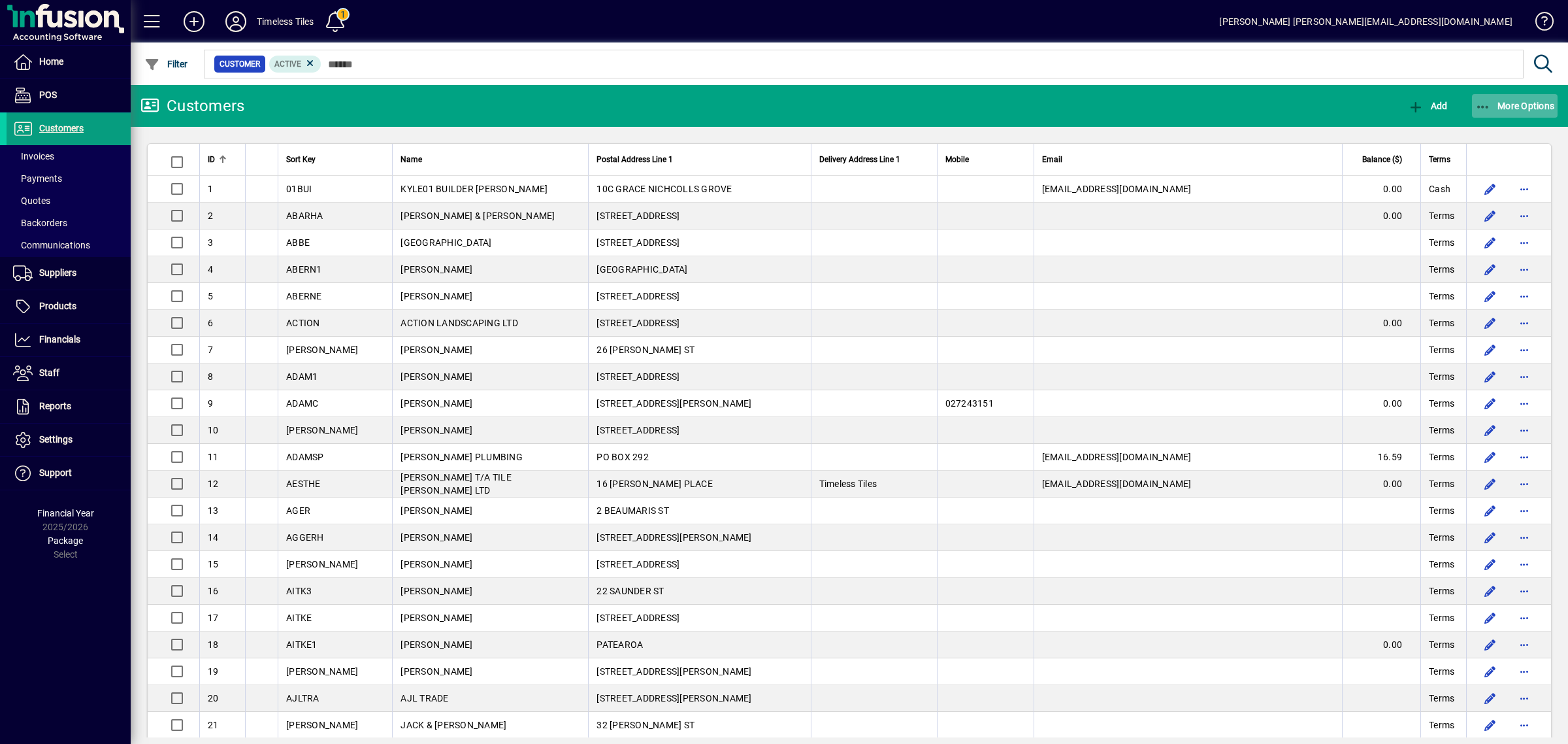
click at [1527, 105] on span "More Options" at bounding box center [1515, 106] width 80 height 10
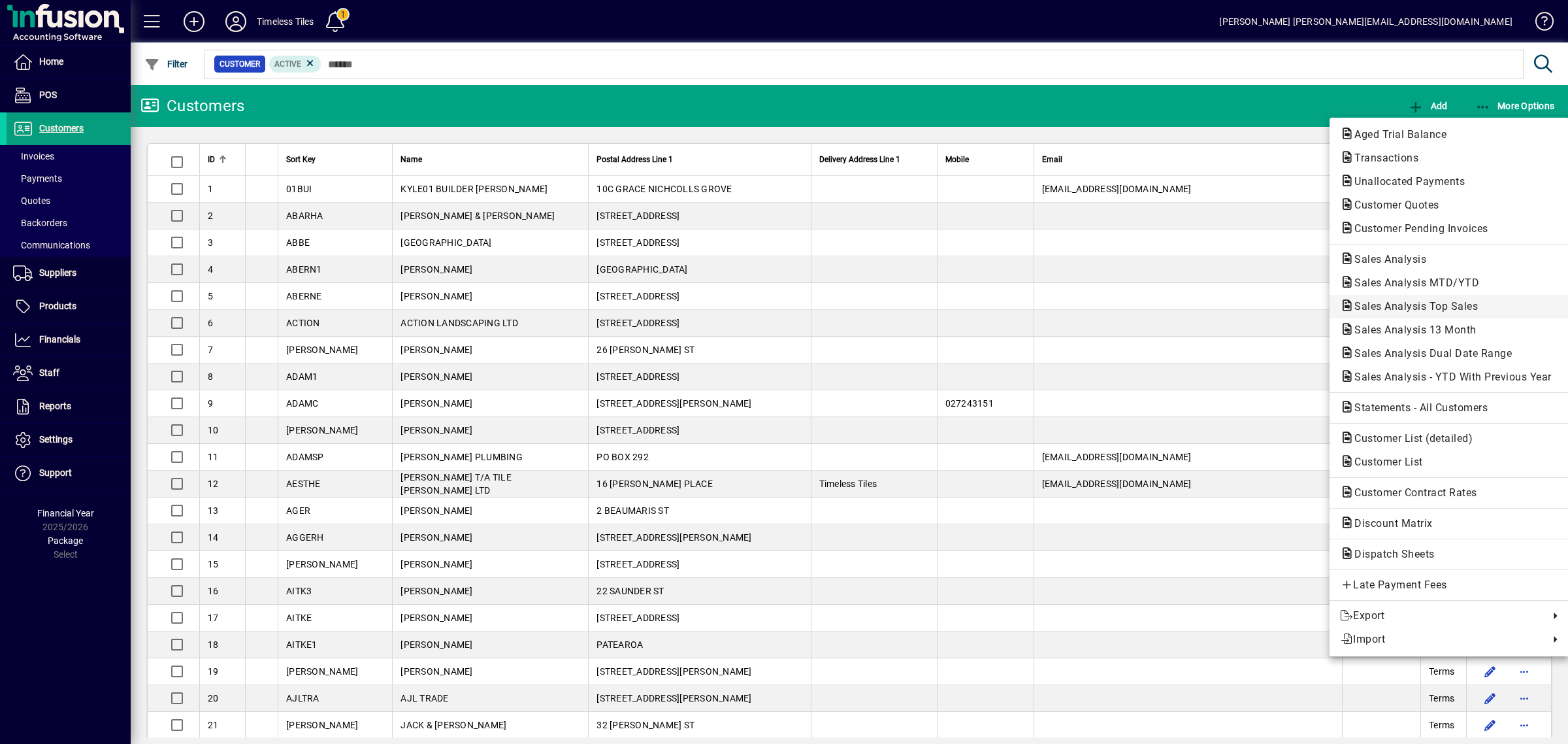
click at [1399, 308] on span "Sales Analysis Top Sales" at bounding box center [1412, 306] width 144 height 12
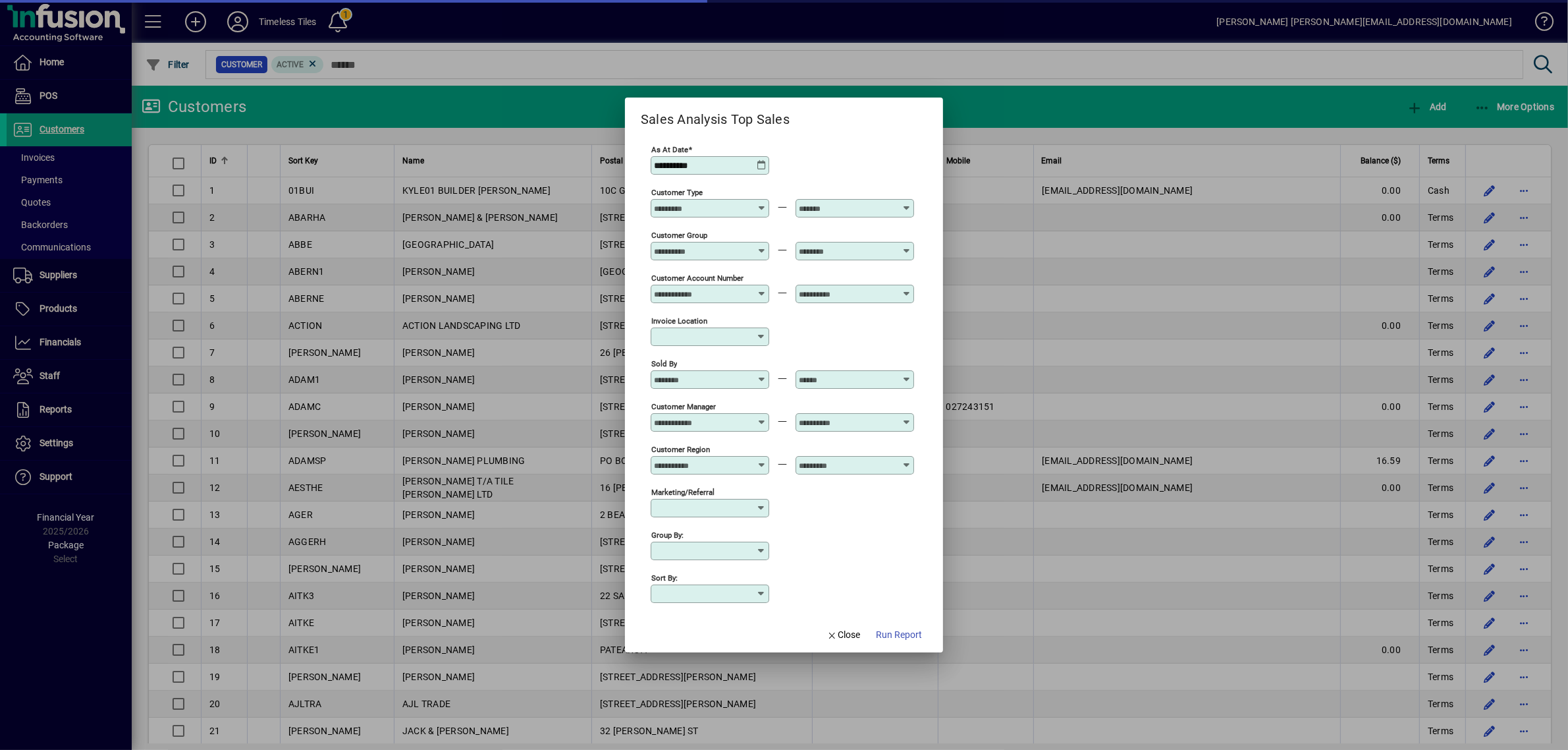
type input "**********"
click at [899, 627] on span "button" at bounding box center [899, 635] width 57 height 32
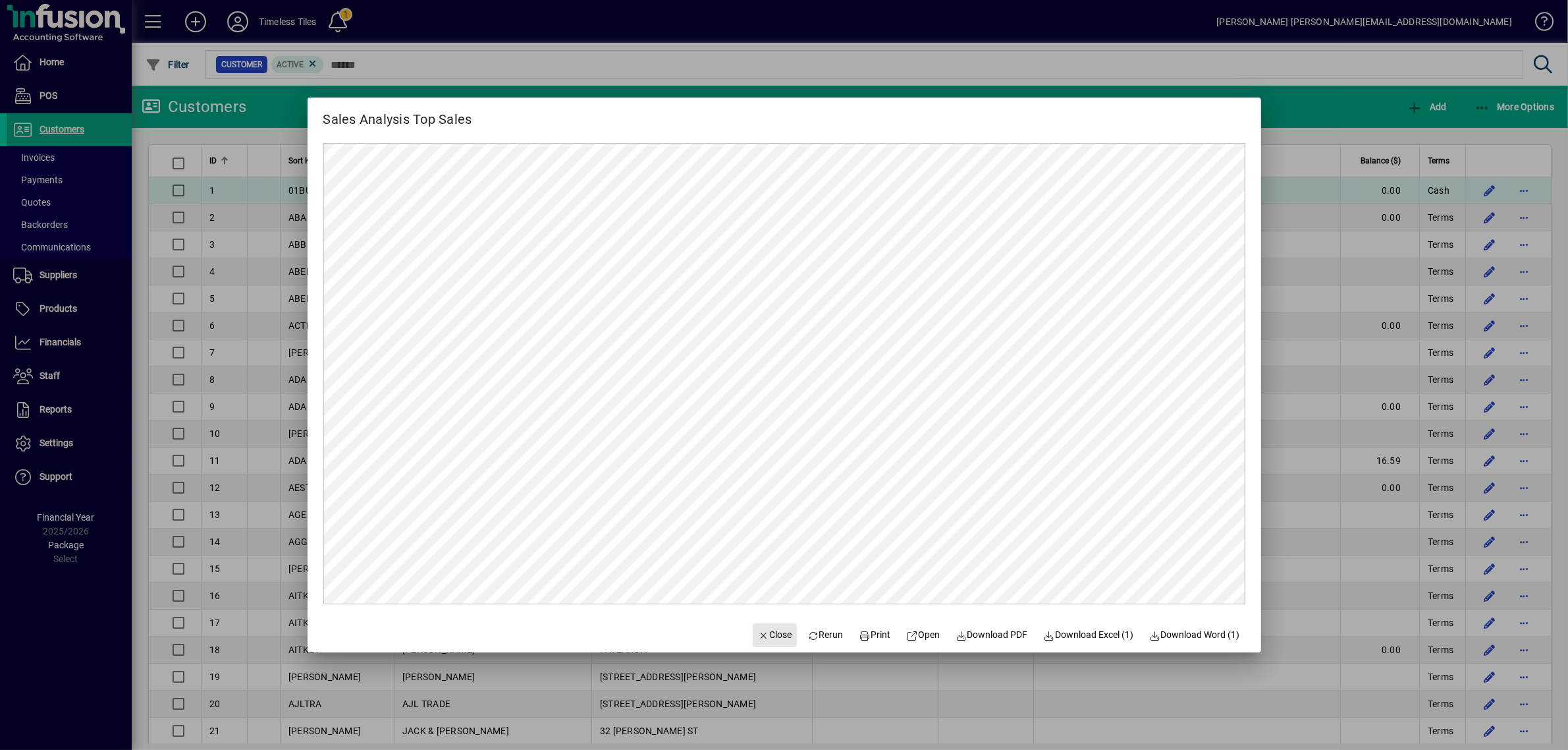
drag, startPoint x: 764, startPoint y: 637, endPoint x: 1397, endPoint y: 179, distance: 781.3
click at [764, 637] on span "Close" at bounding box center [775, 635] width 34 height 14
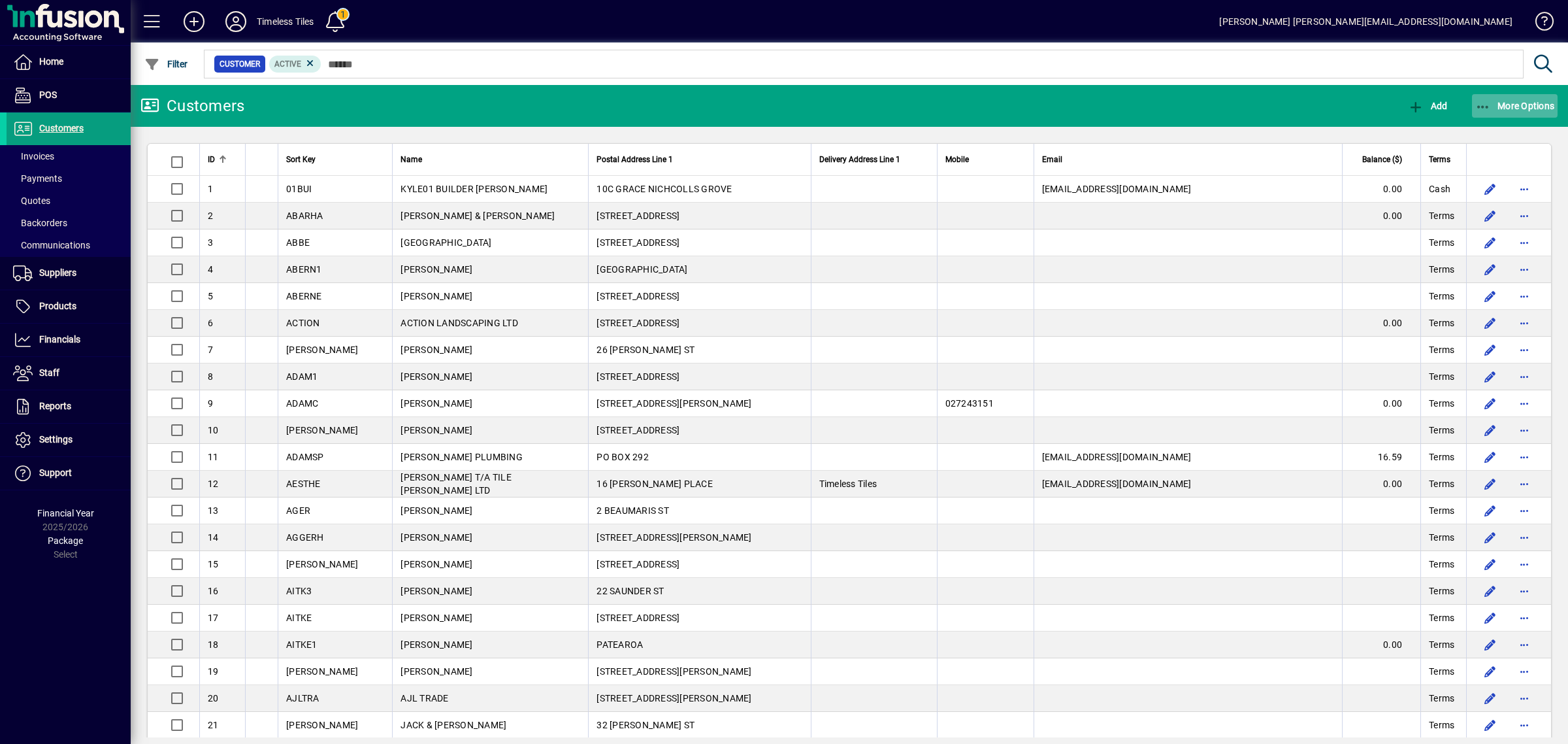
click at [1511, 108] on span "More Options" at bounding box center [1515, 106] width 80 height 10
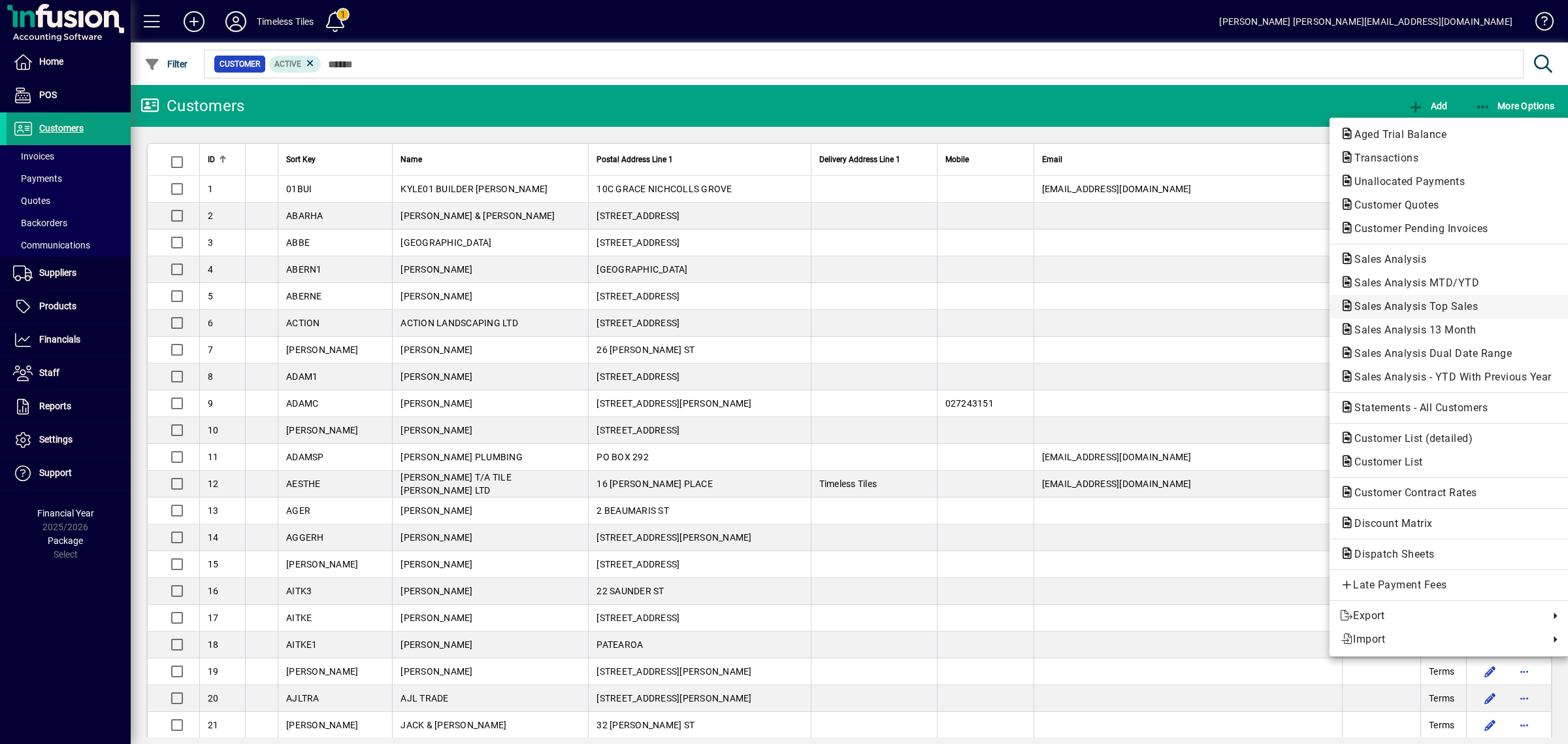
click at [1393, 309] on span "Sales Analysis Top Sales" at bounding box center [1412, 306] width 144 height 12
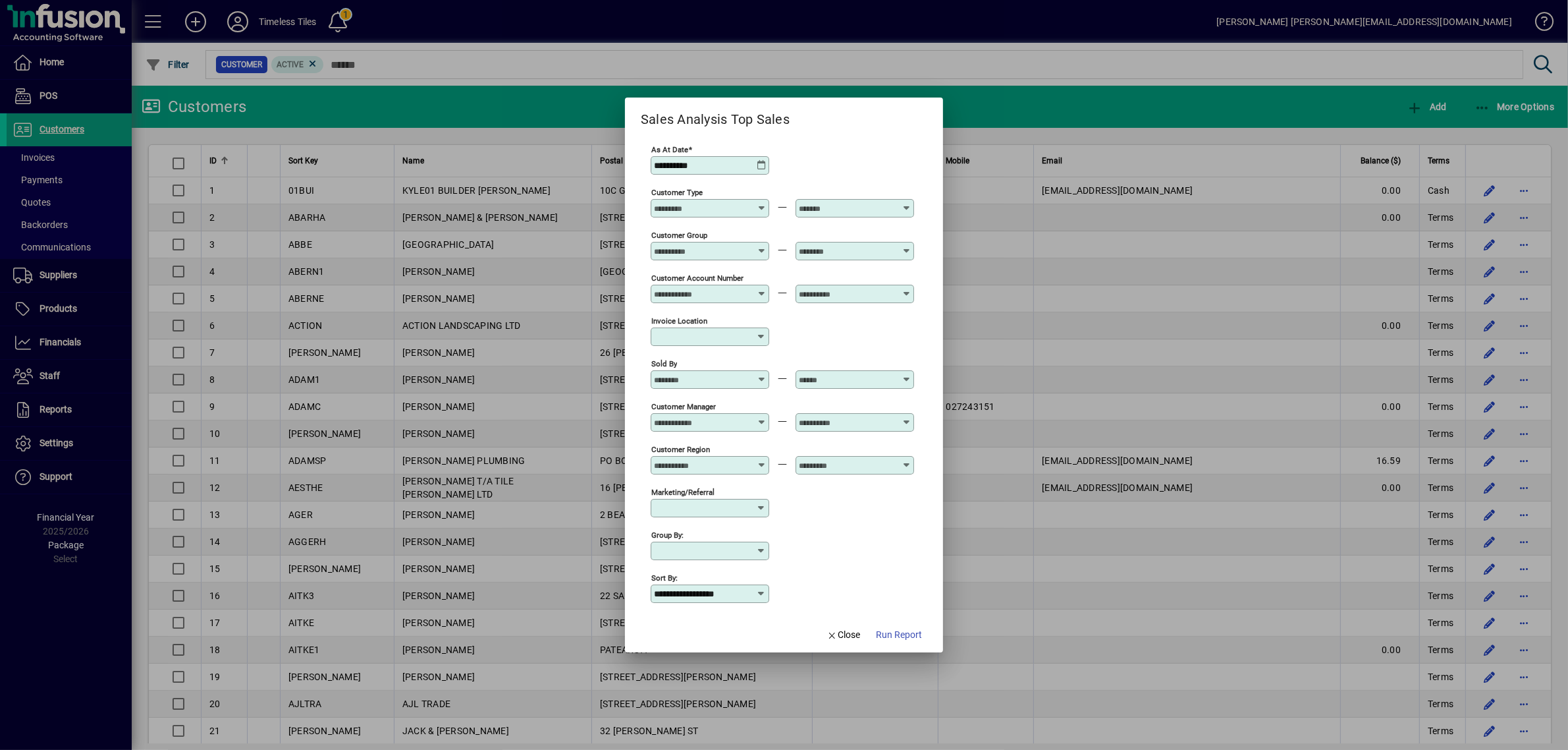
click at [755, 206] on div at bounding box center [711, 208] width 114 height 10
click at [710, 297] on mat-option "TRADE - TRADE" at bounding box center [695, 307] width 92 height 35
type input "**********"
click at [904, 203] on icon at bounding box center [906, 203] width 10 height 0
click at [833, 303] on div "TRADE - TRADE" at bounding box center [838, 308] width 67 height 14
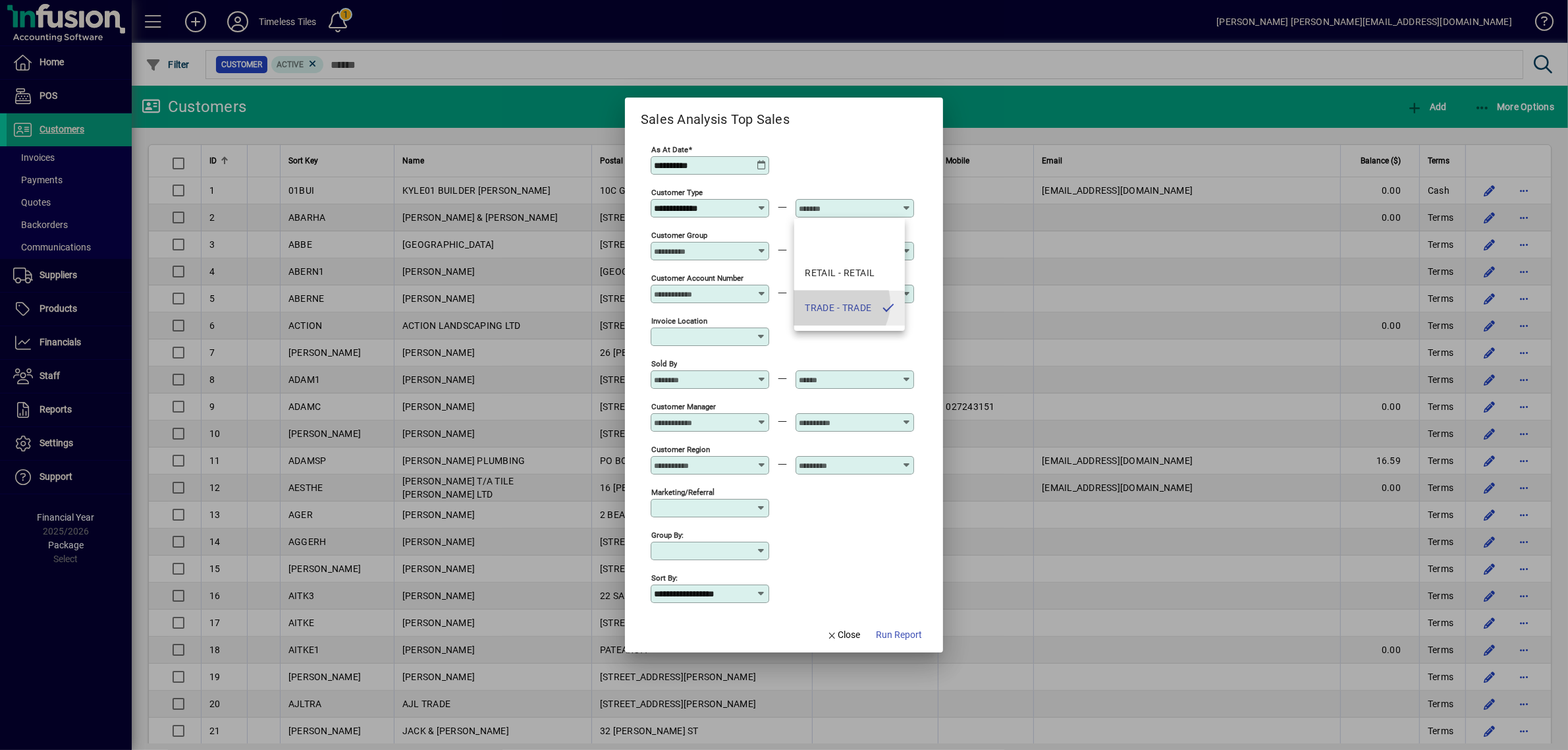
type input "**********"
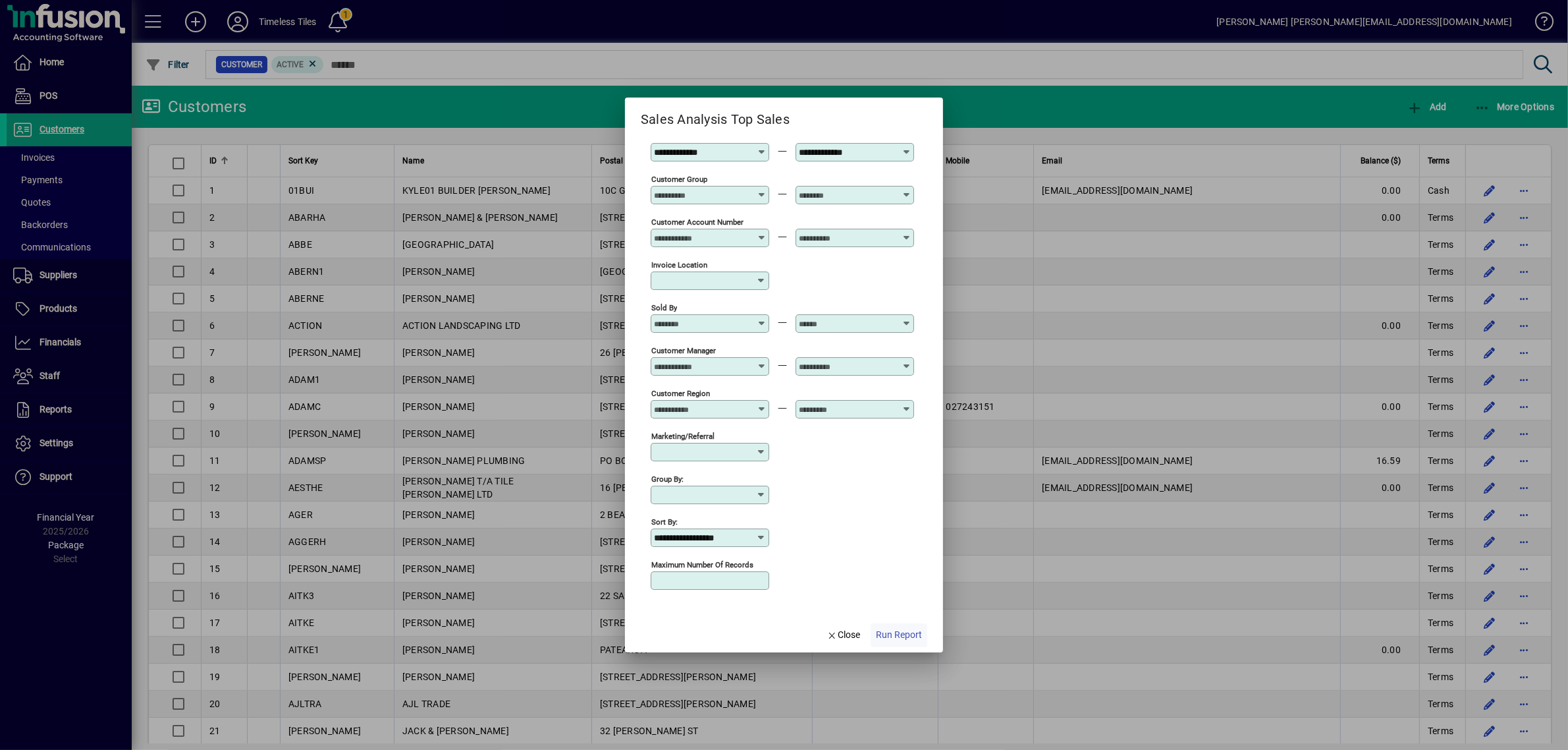
click at [908, 636] on span "Run Report" at bounding box center [899, 635] width 46 height 14
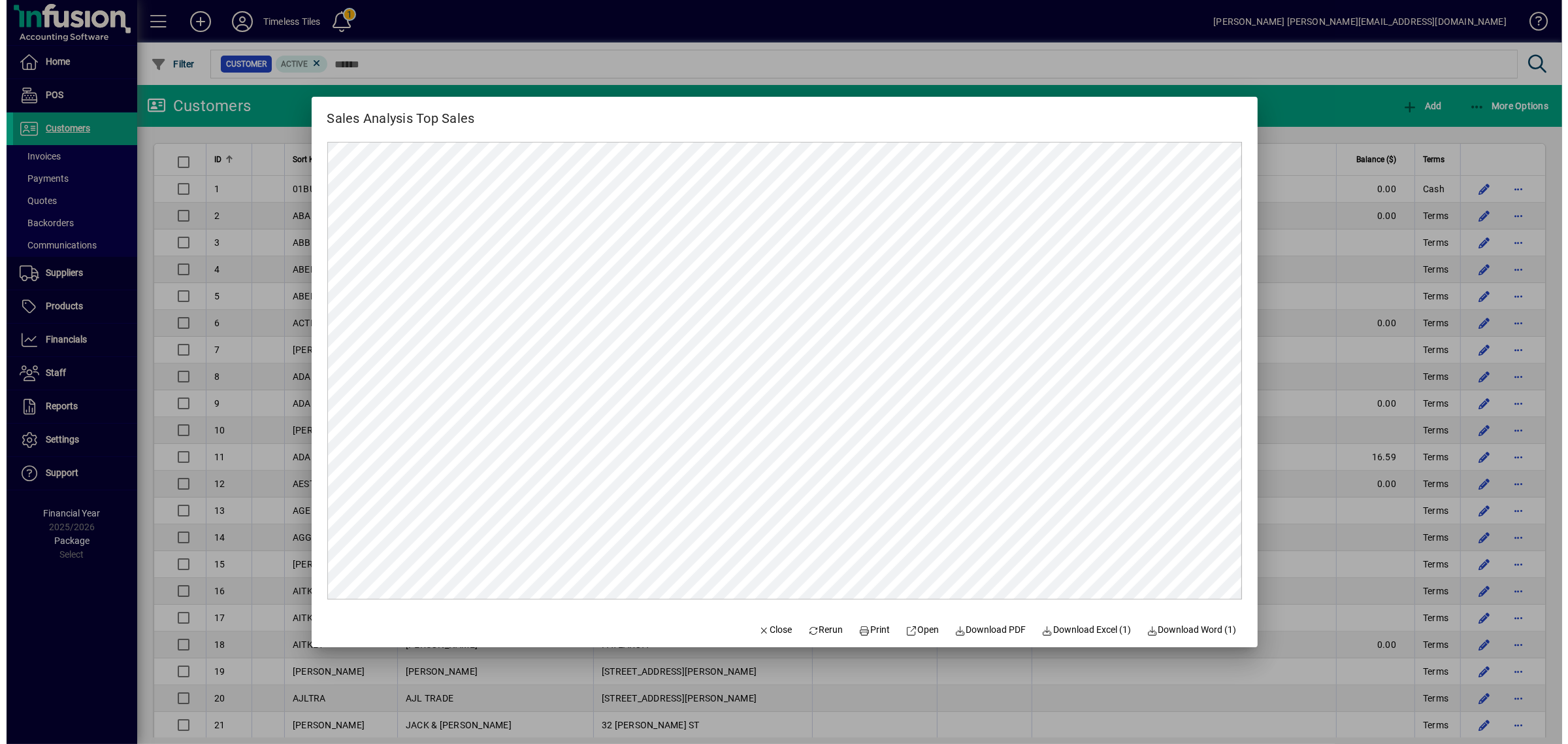
scroll to position [0, 0]
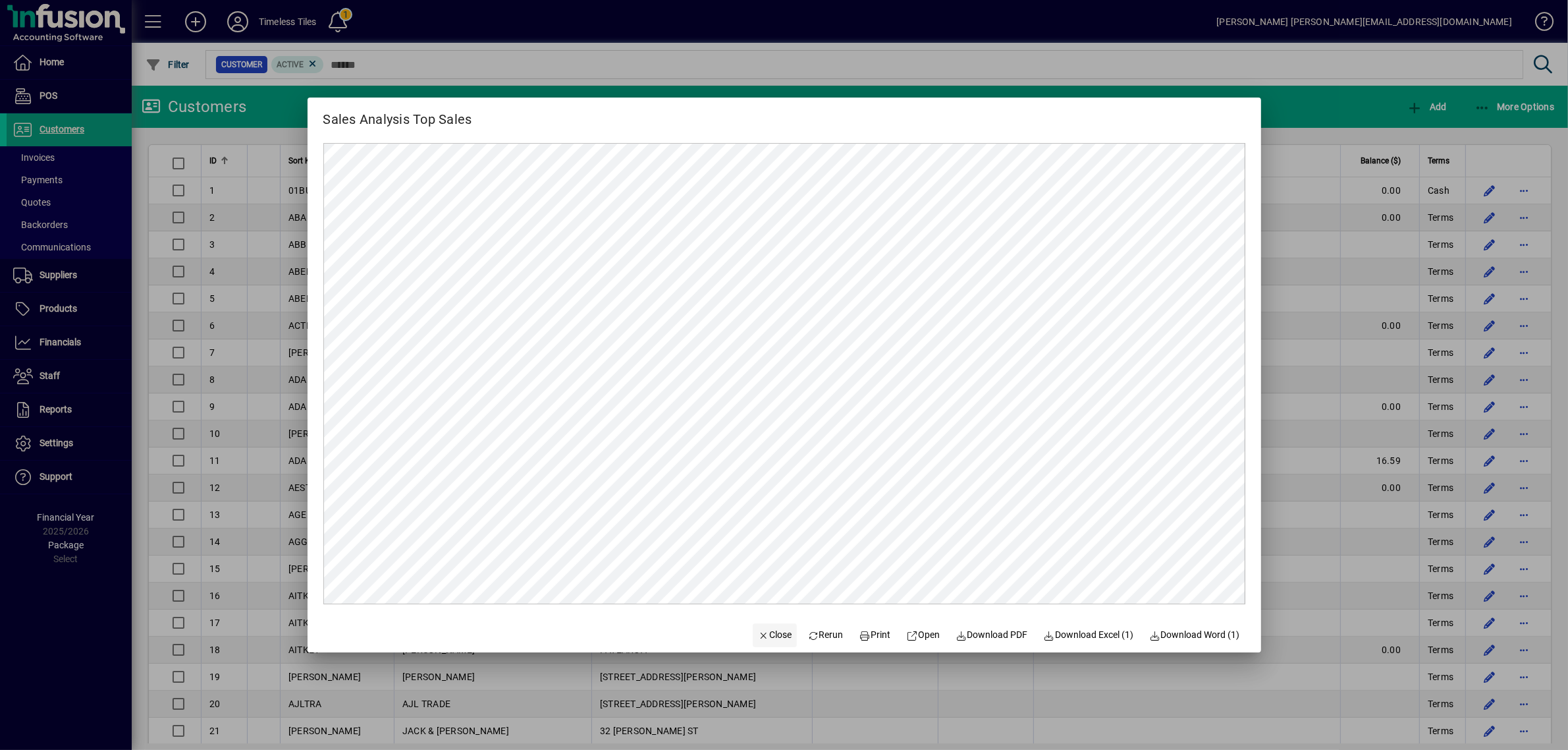
click at [758, 630] on span "Close" at bounding box center [775, 635] width 34 height 14
